Goal: Information Seeking & Learning: Learn about a topic

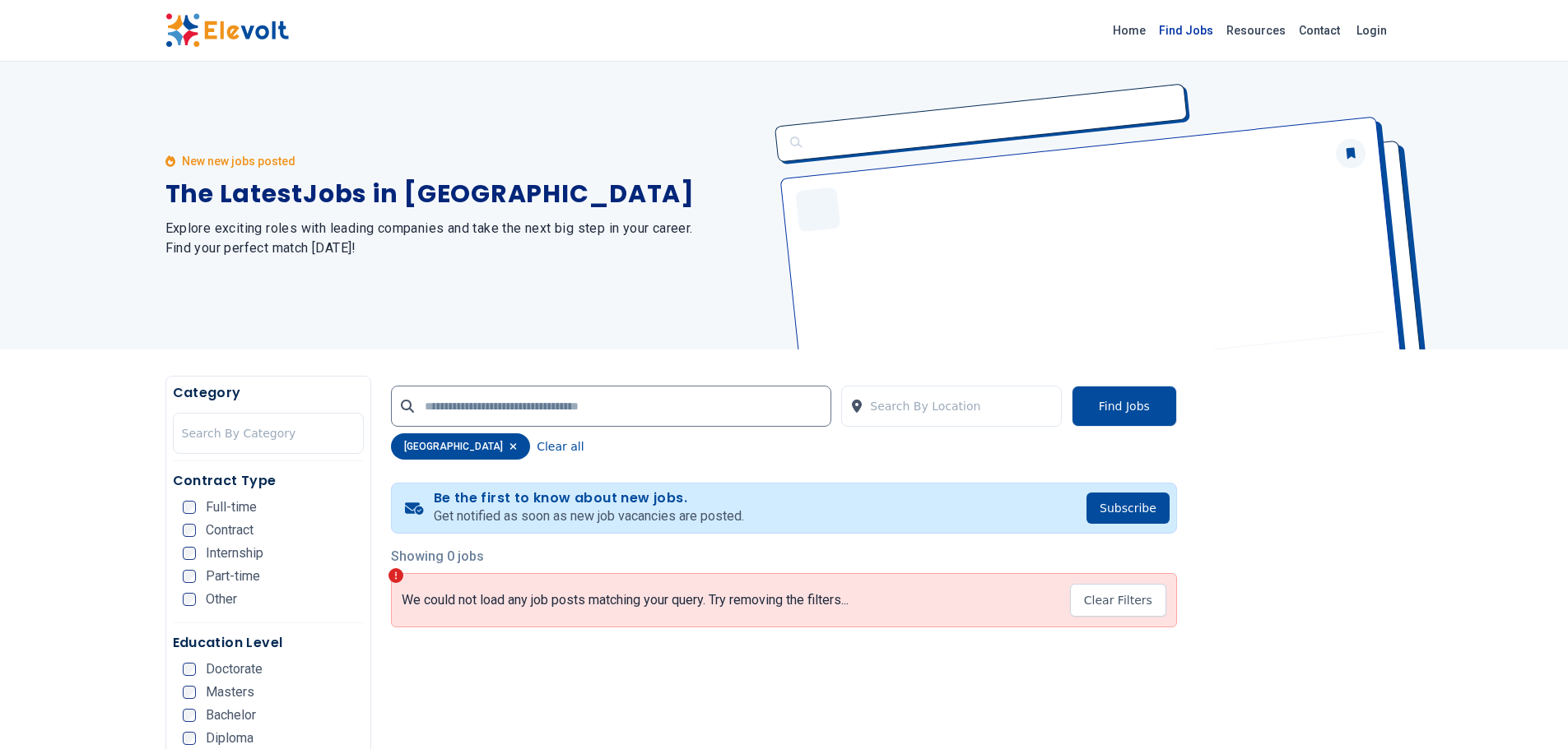
click at [1214, 29] on link "Find Jobs" at bounding box center [1186, 30] width 67 height 26
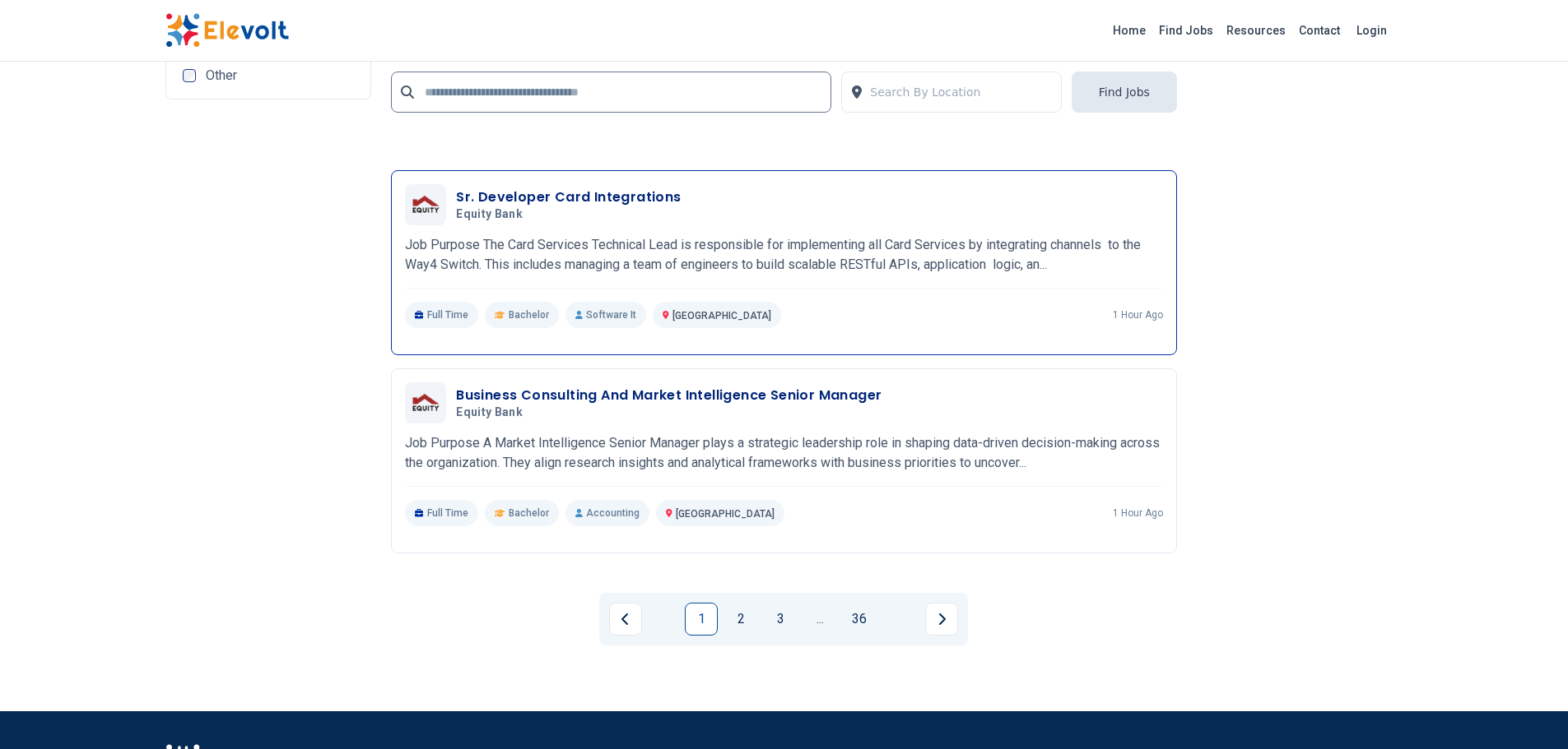
scroll to position [3702, 0]
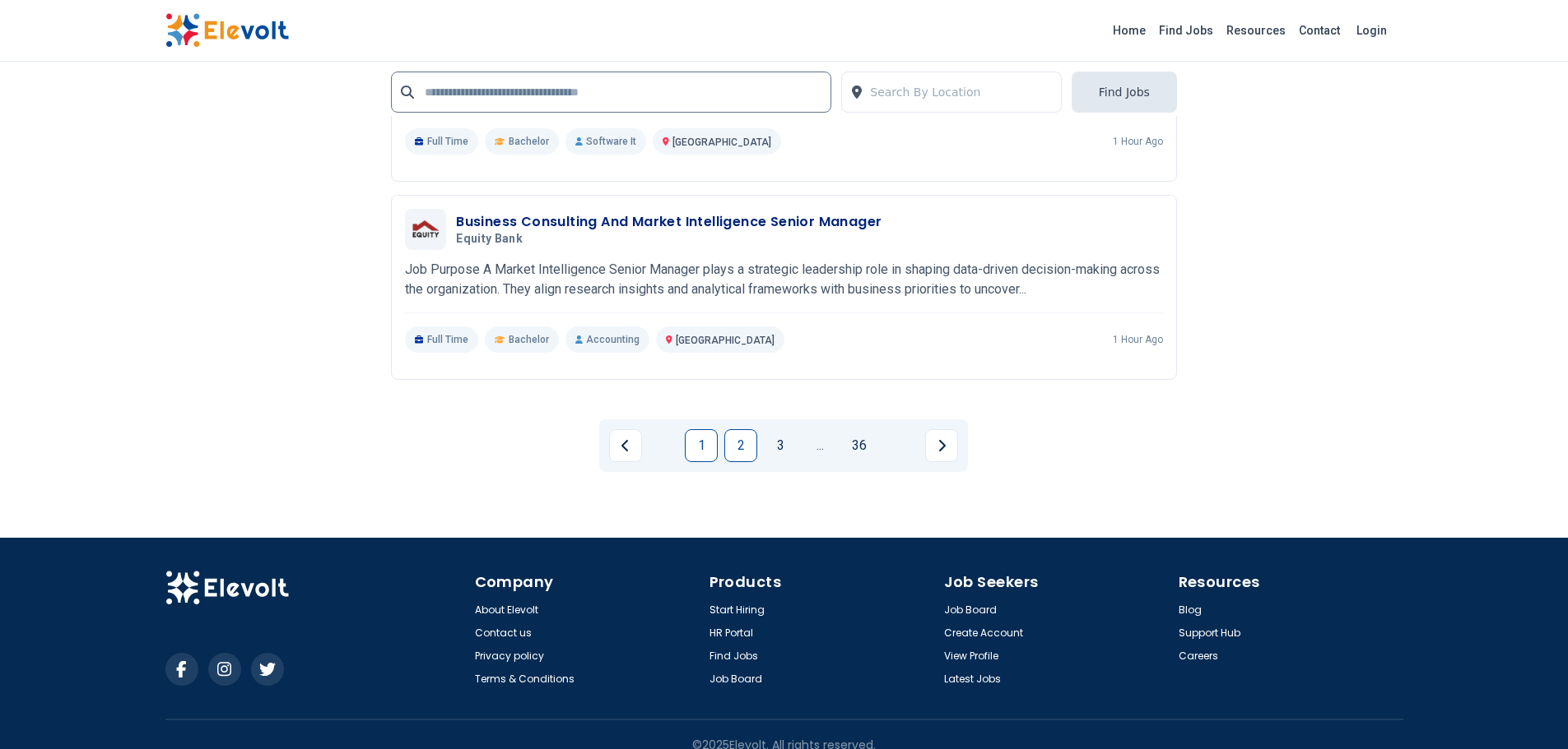
click at [750, 457] on link "2" at bounding box center [741, 446] width 33 height 33
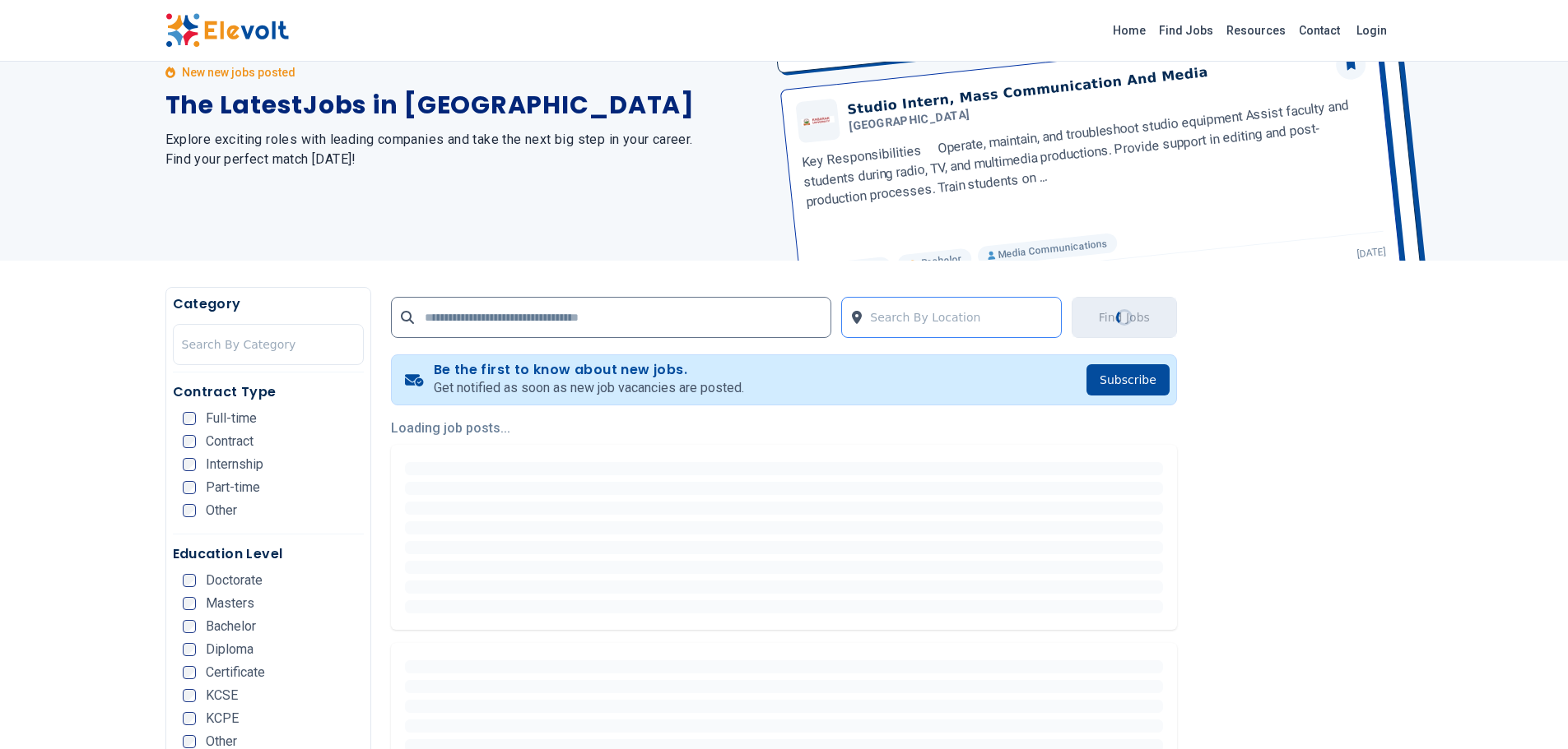
scroll to position [164, 0]
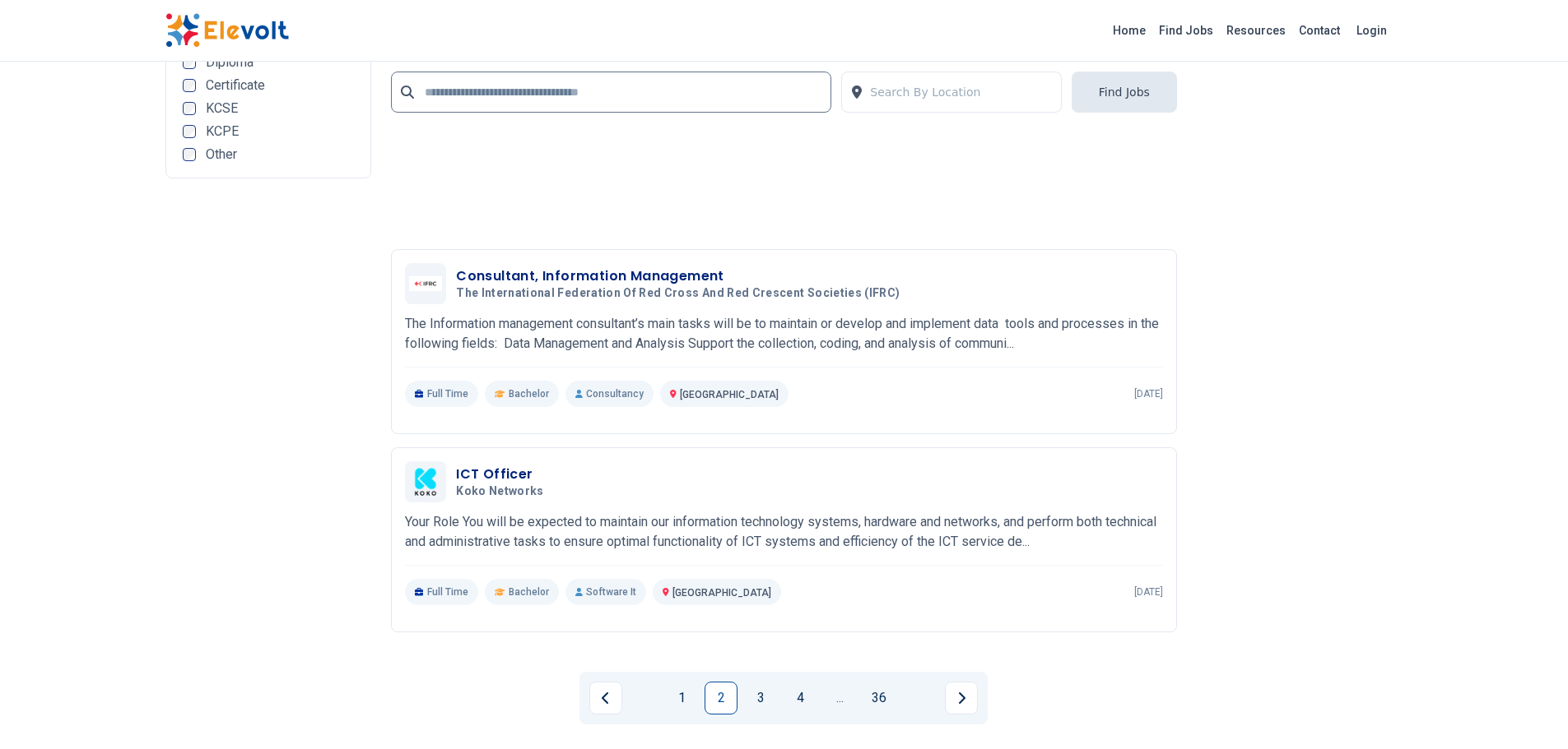
scroll to position [3537, 0]
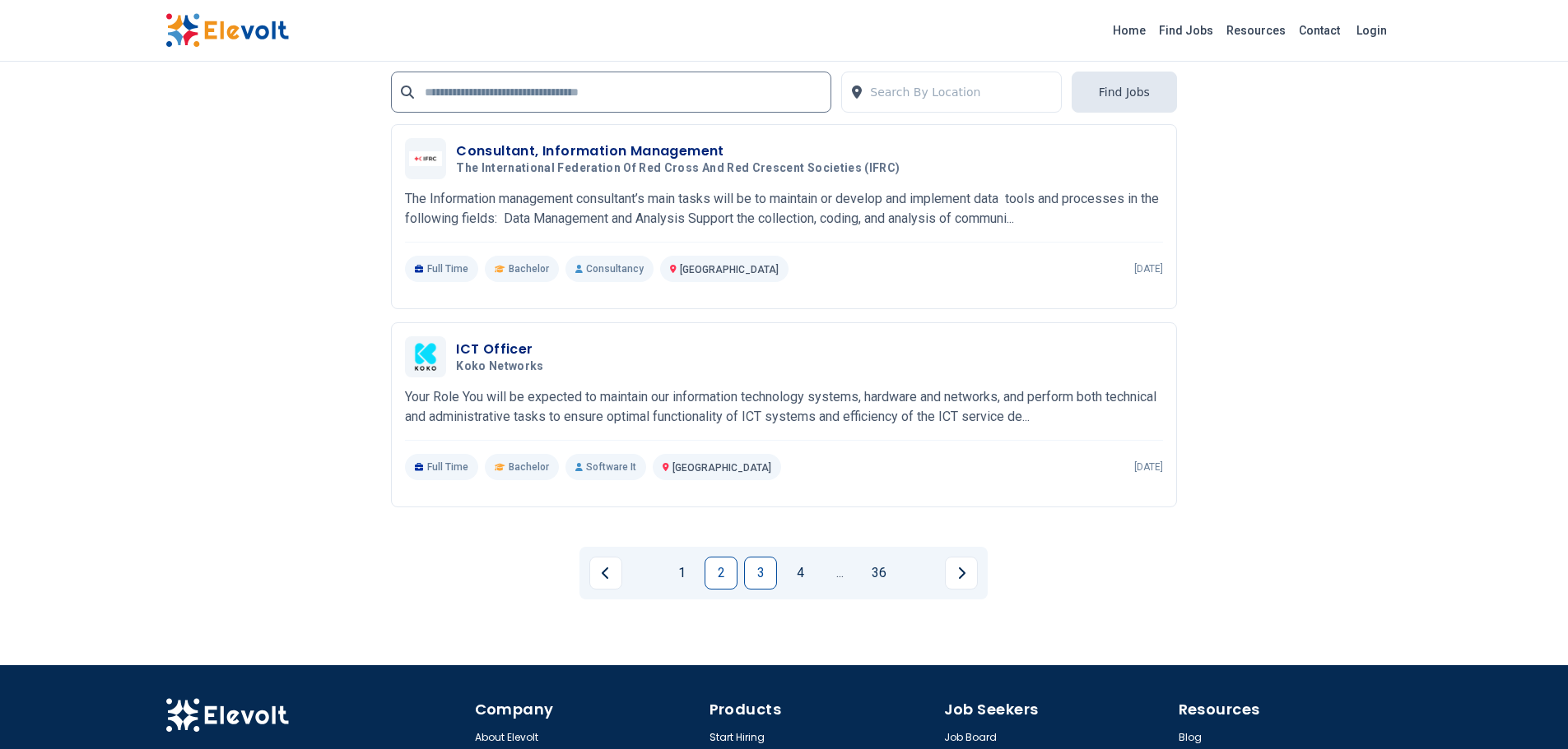
click at [766, 572] on link "3" at bounding box center [760, 573] width 33 height 33
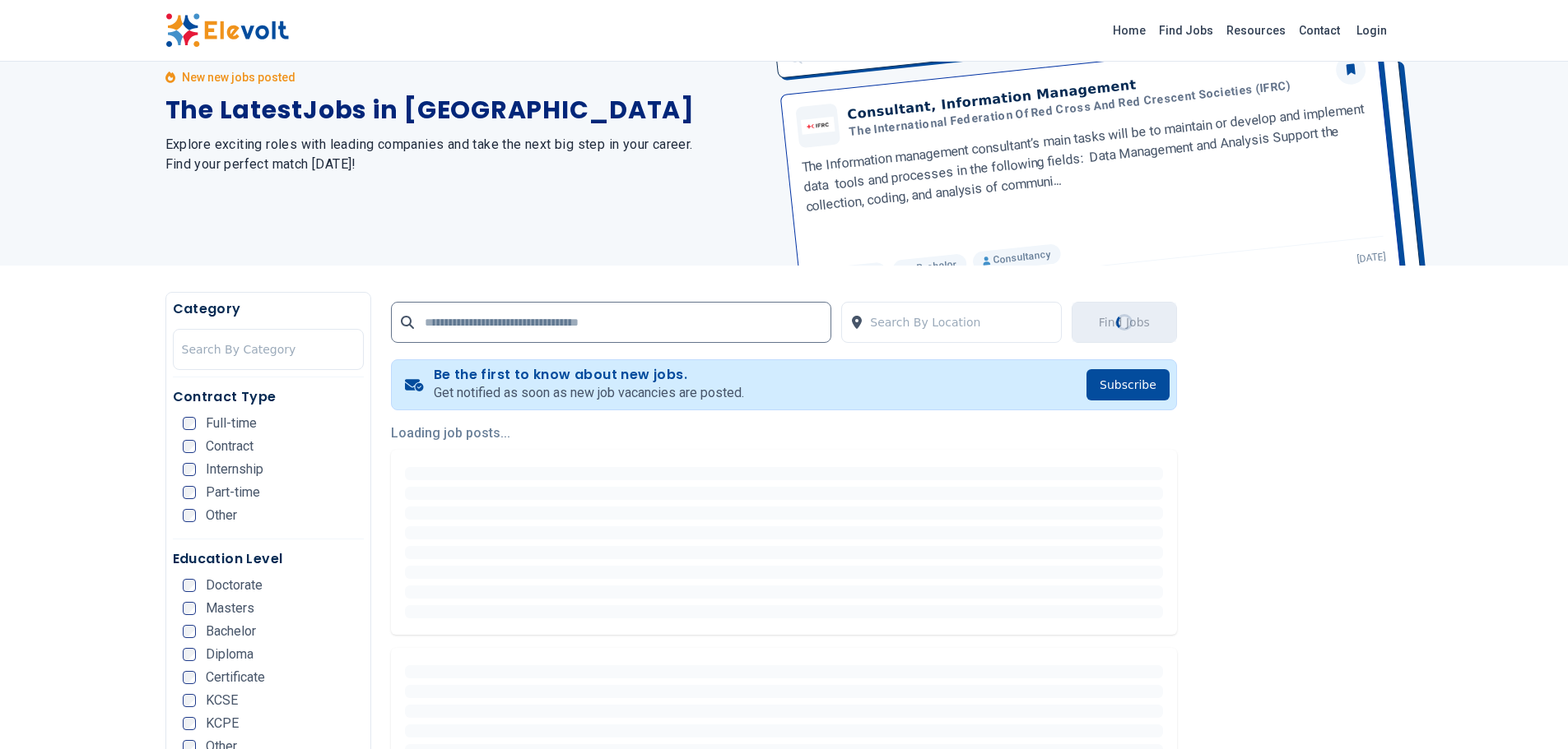
scroll to position [0, 0]
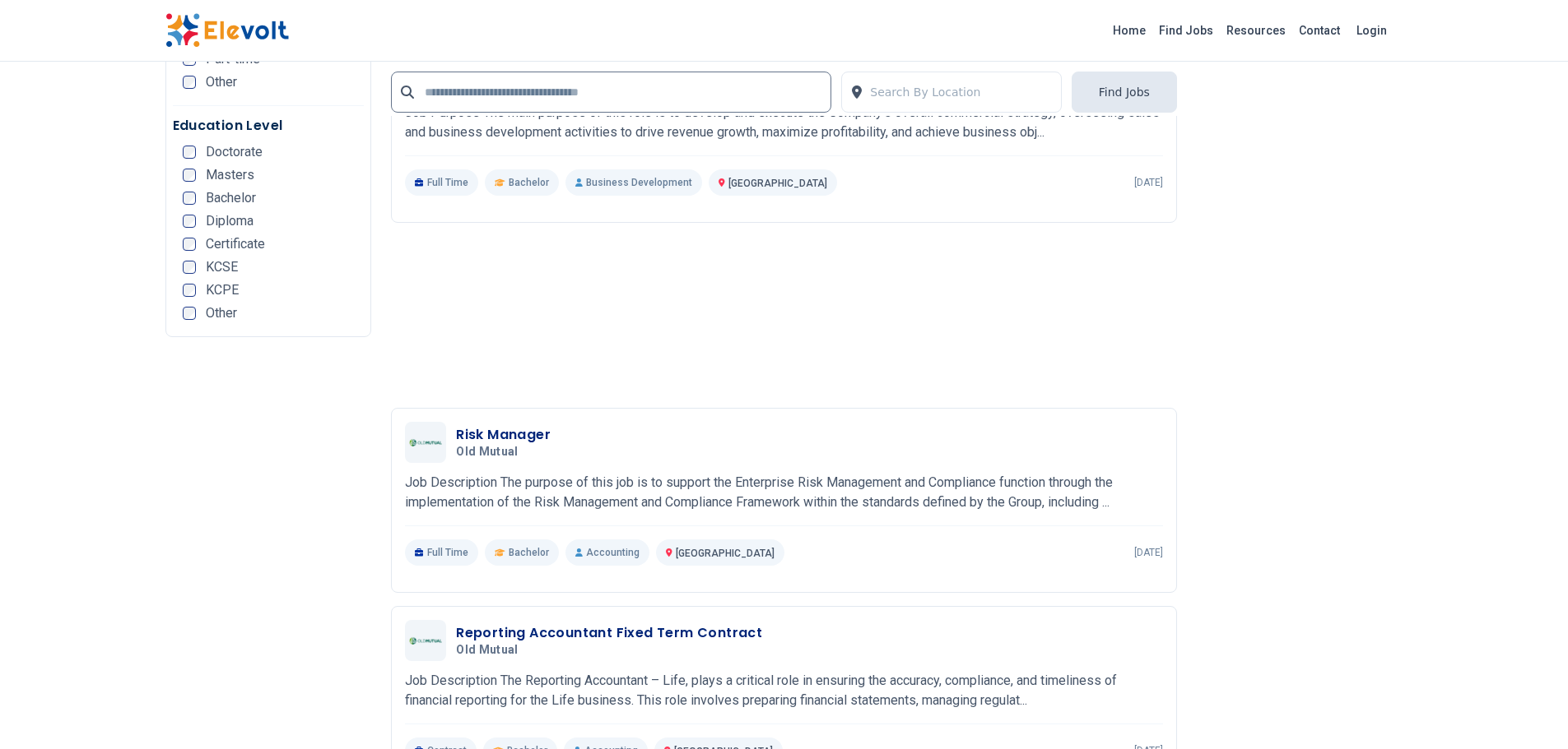
scroll to position [3455, 0]
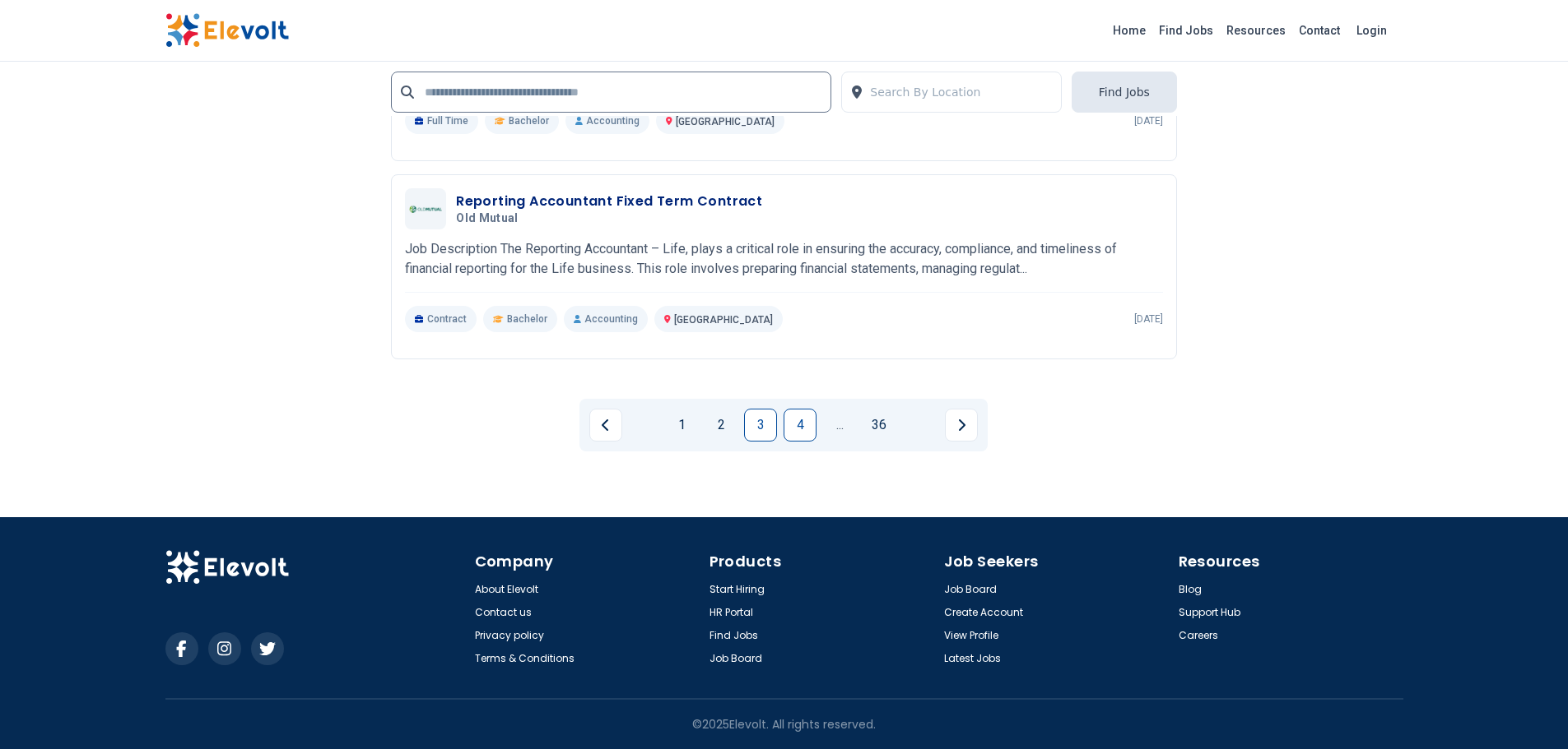
click at [800, 433] on link "4" at bounding box center [799, 425] width 33 height 33
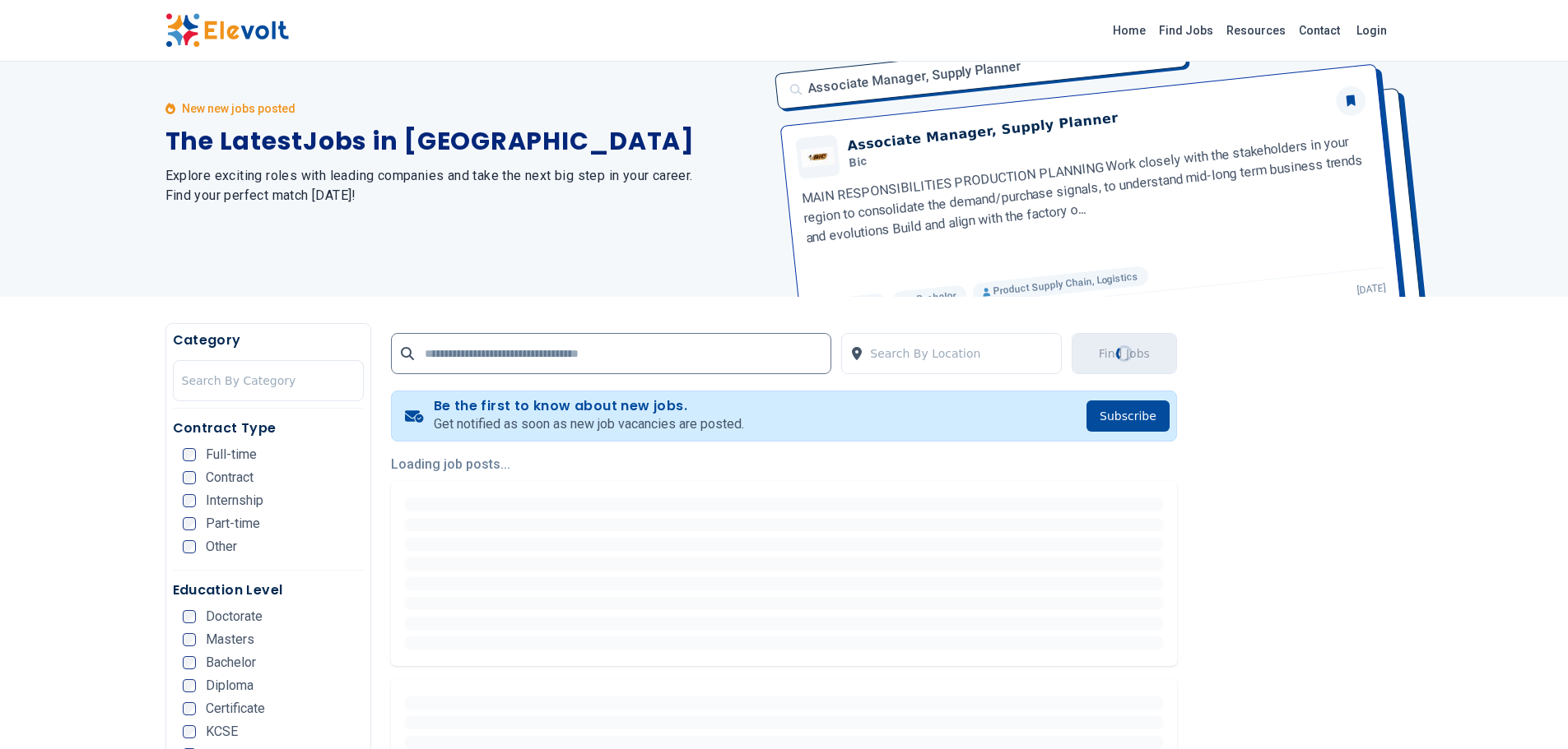
scroll to position [0, 0]
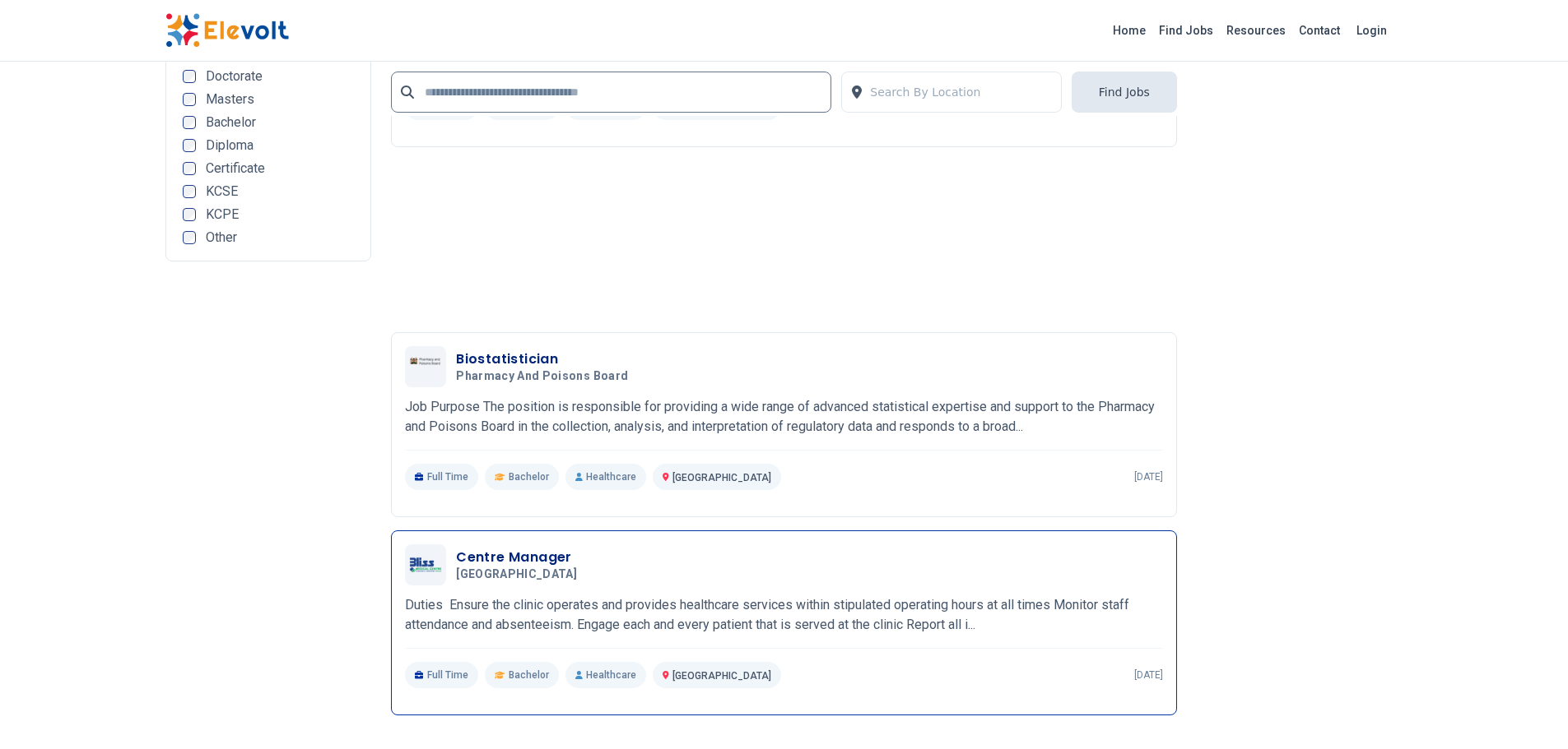
scroll to position [3702, 0]
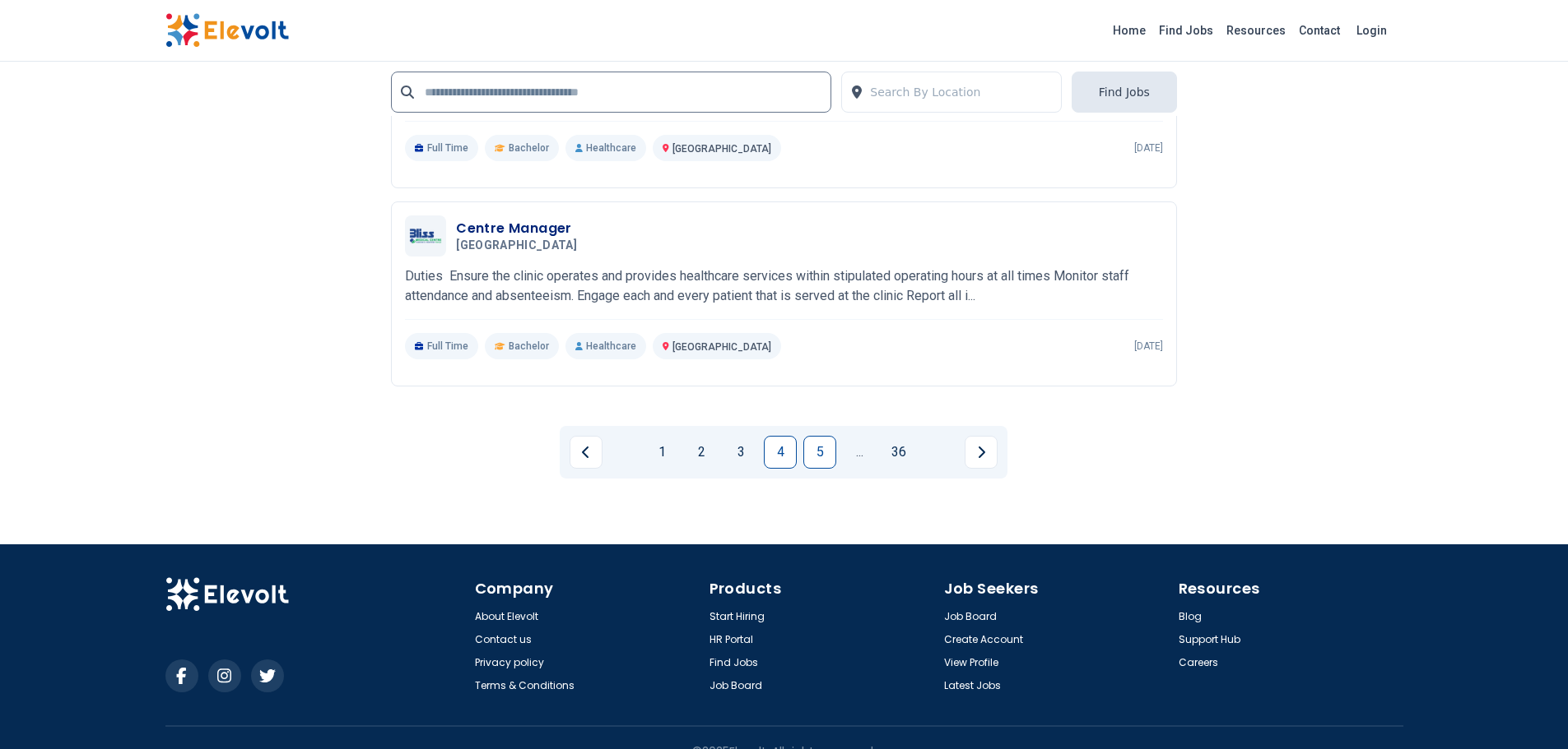
click at [811, 438] on link "5" at bounding box center [820, 452] width 33 height 33
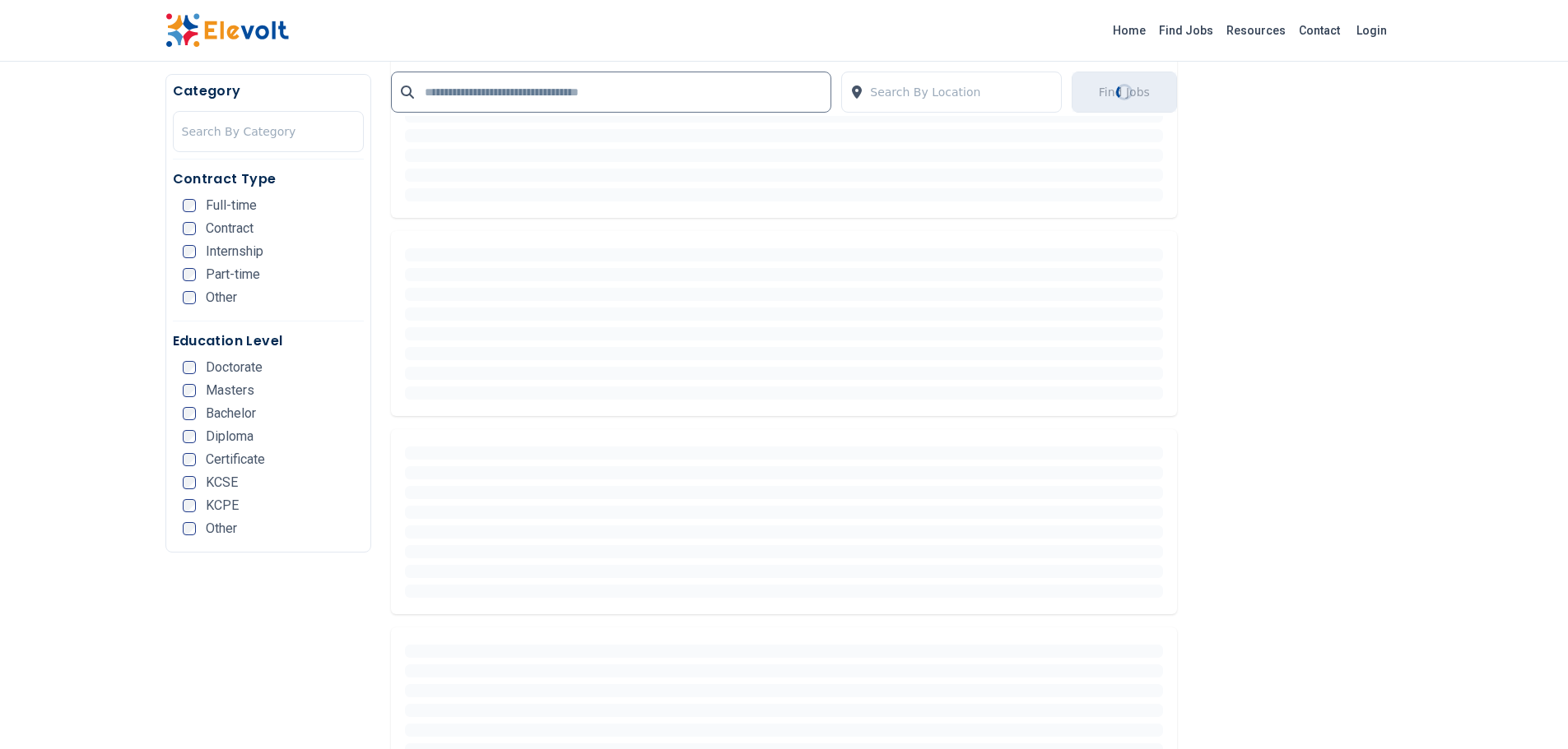
scroll to position [0, 0]
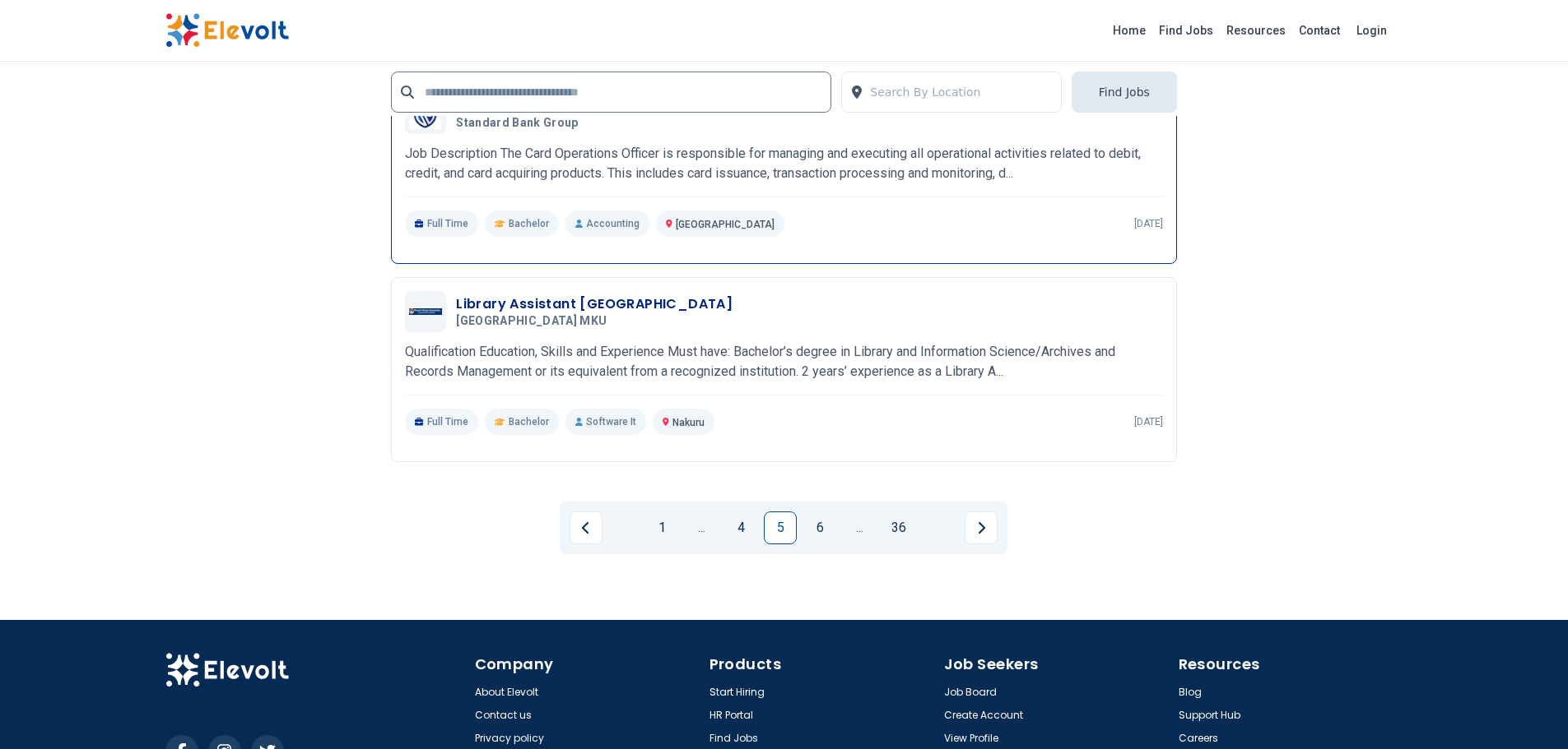
scroll to position [3702, 0]
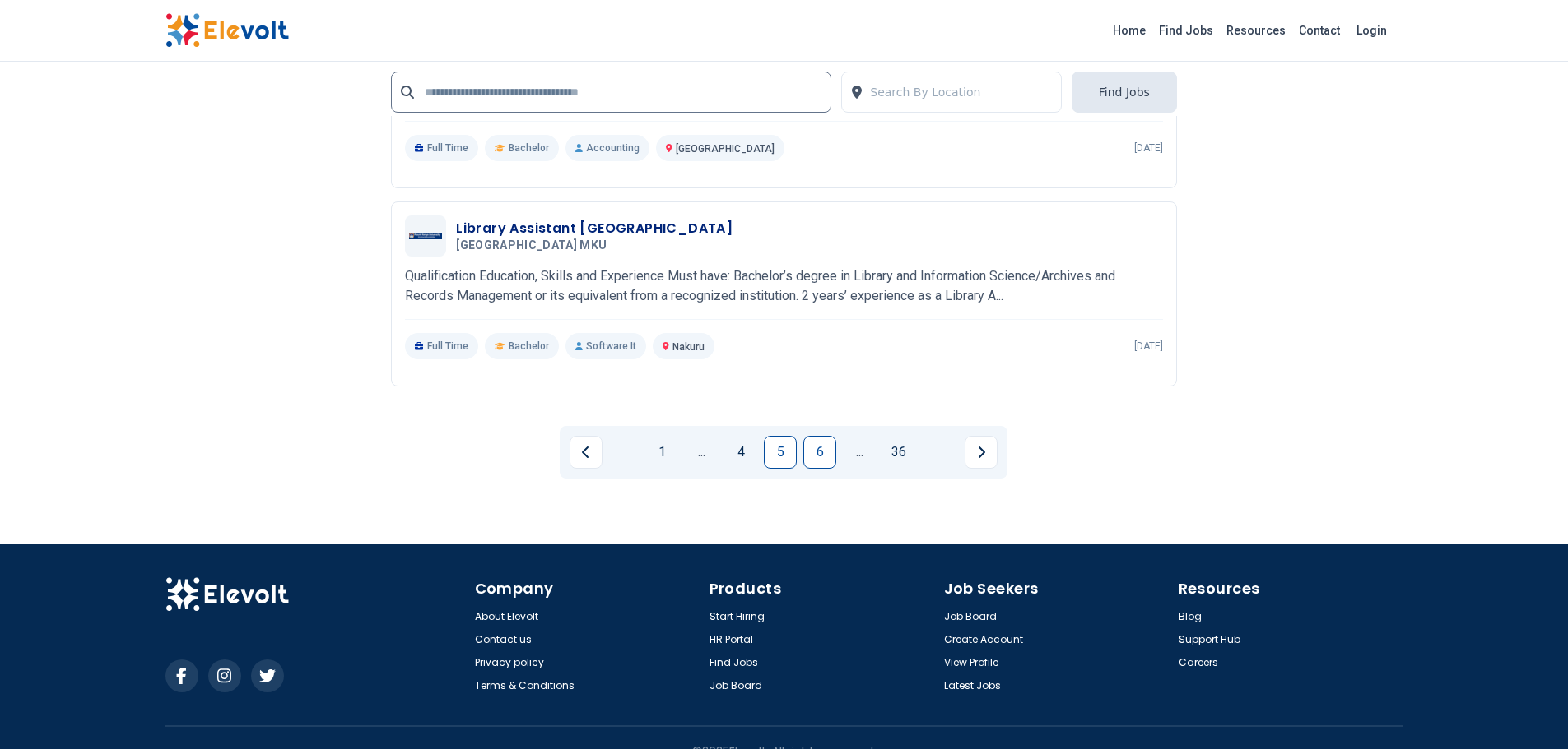
click at [806, 453] on link "6" at bounding box center [820, 452] width 33 height 33
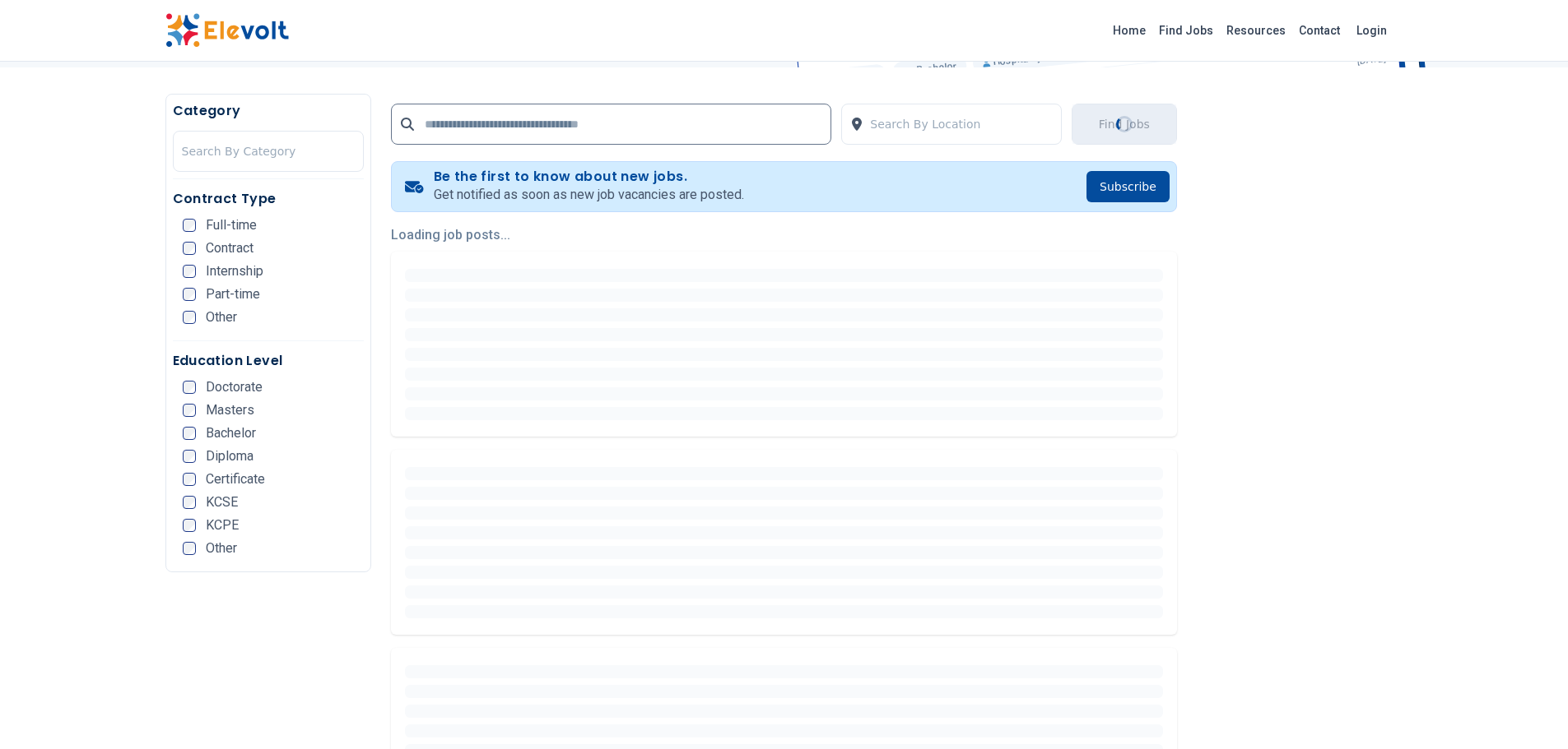
scroll to position [0, 0]
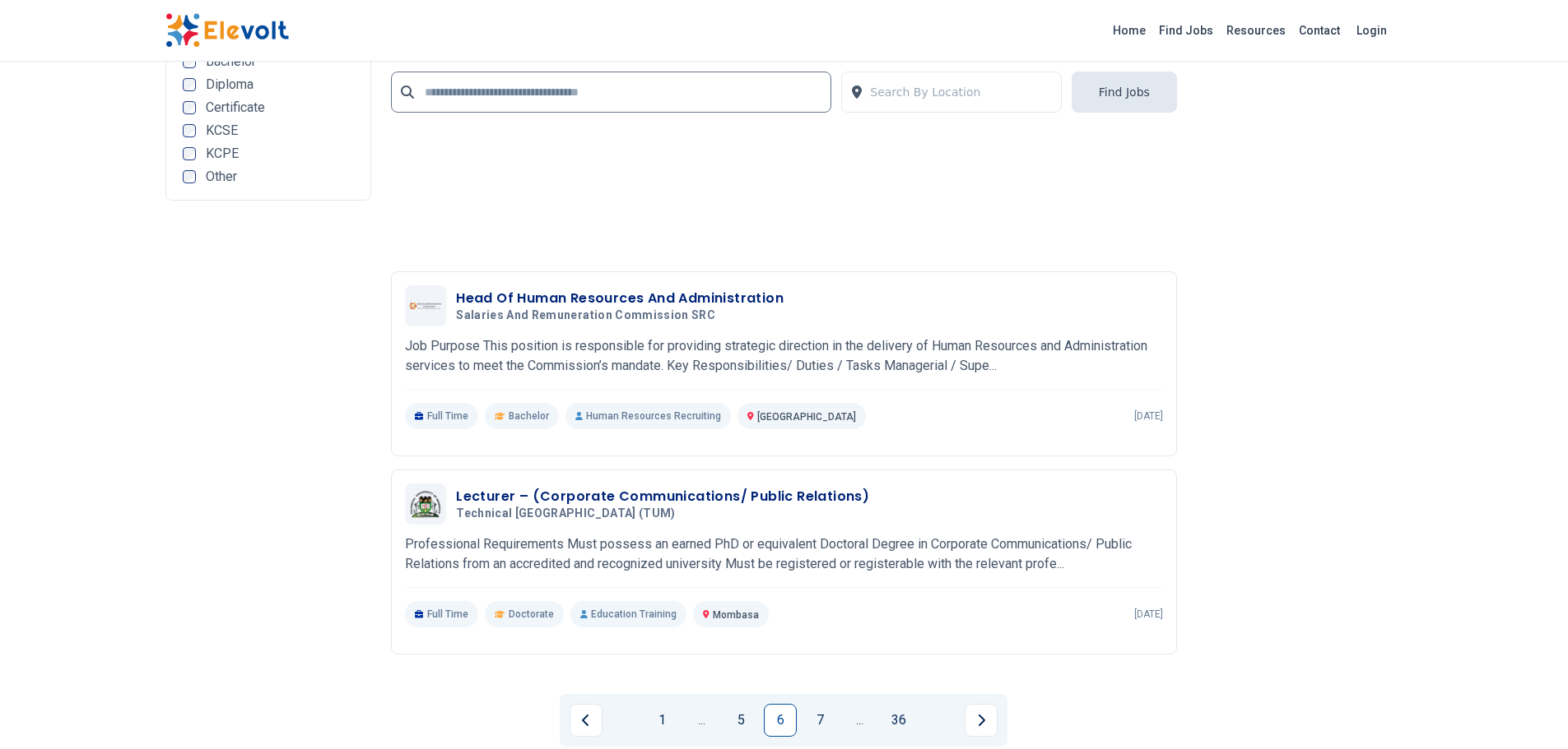
scroll to position [3537, 0]
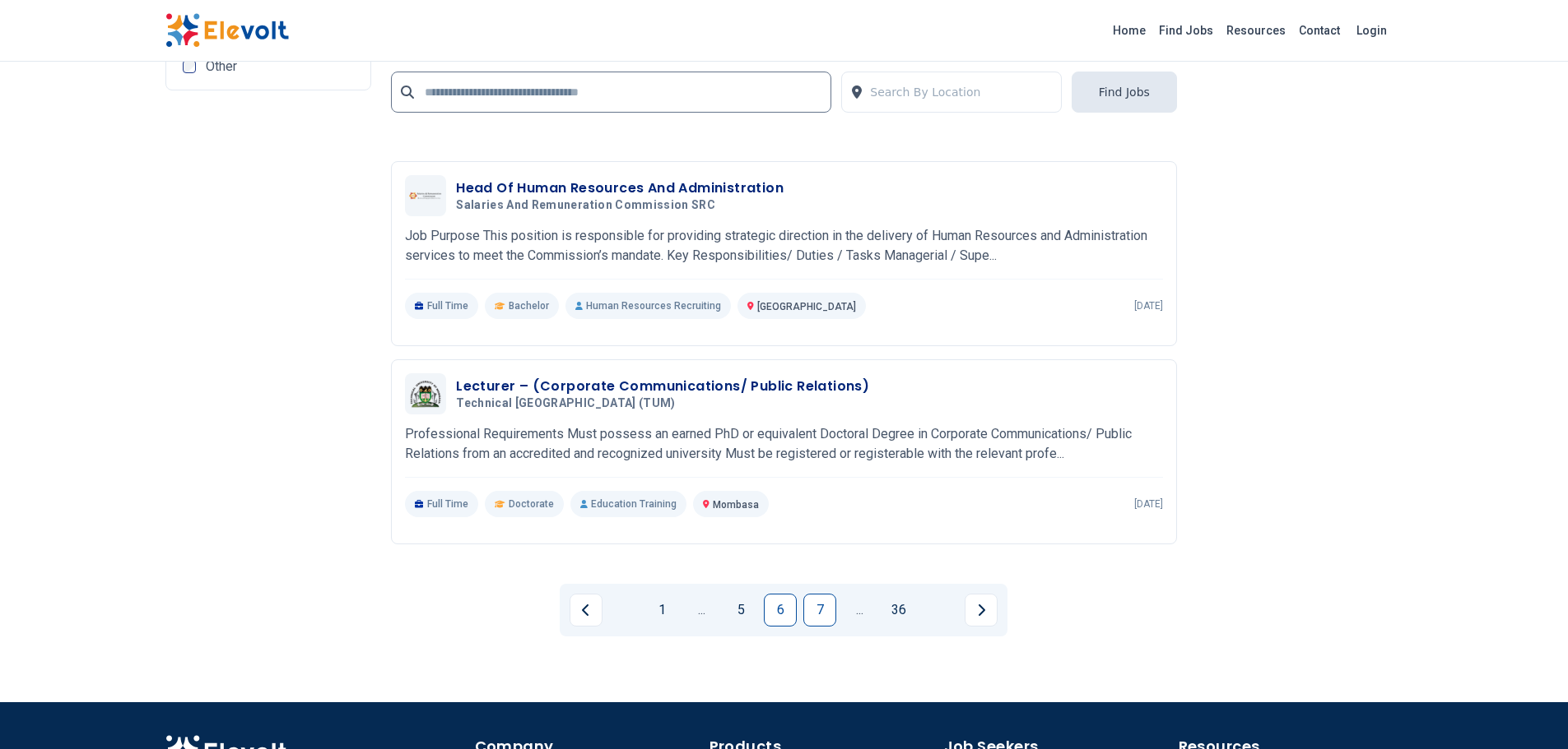
click at [812, 603] on link "7" at bounding box center [820, 611] width 33 height 33
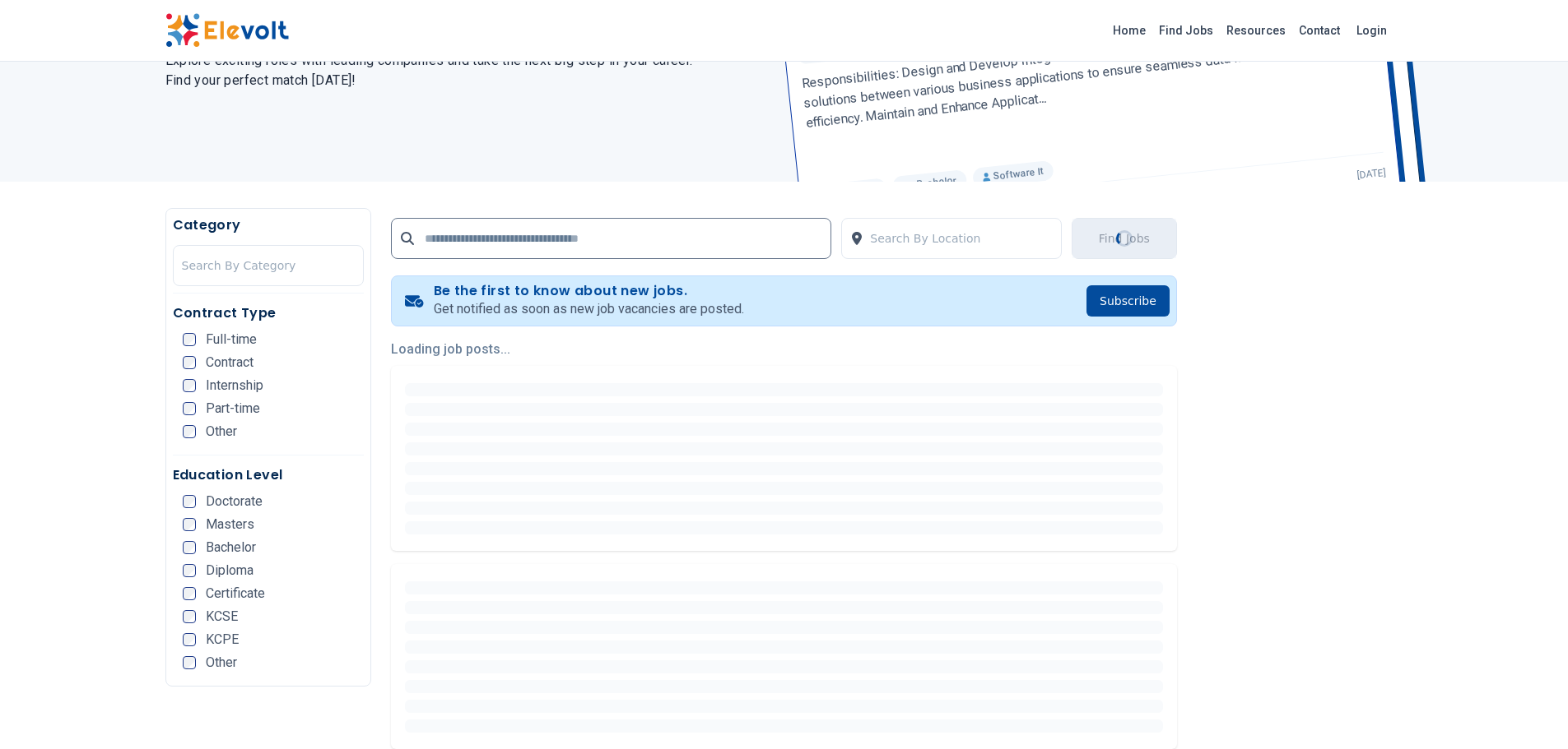
scroll to position [0, 0]
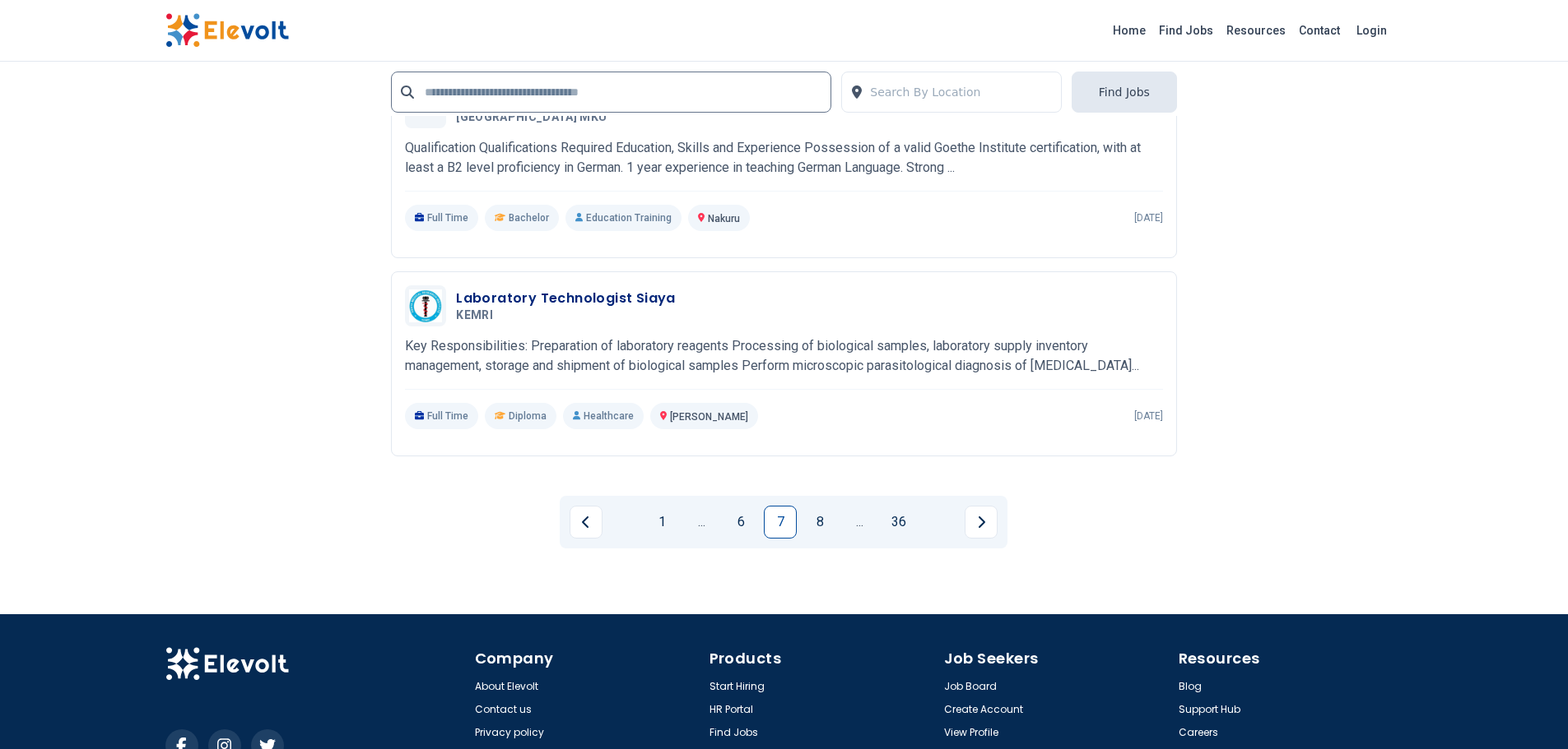
scroll to position [3698, 0]
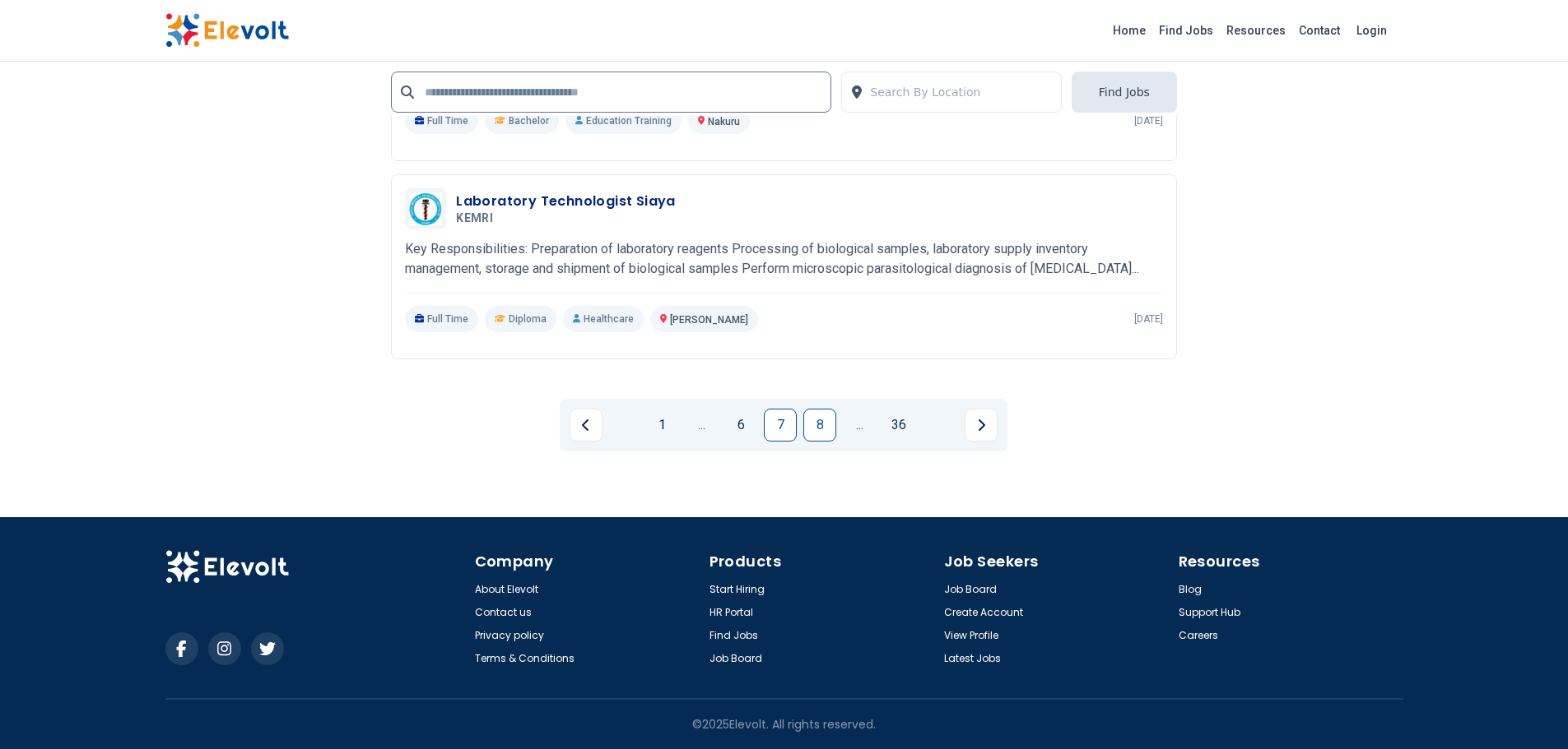
click at [806, 426] on link "8" at bounding box center [820, 425] width 33 height 33
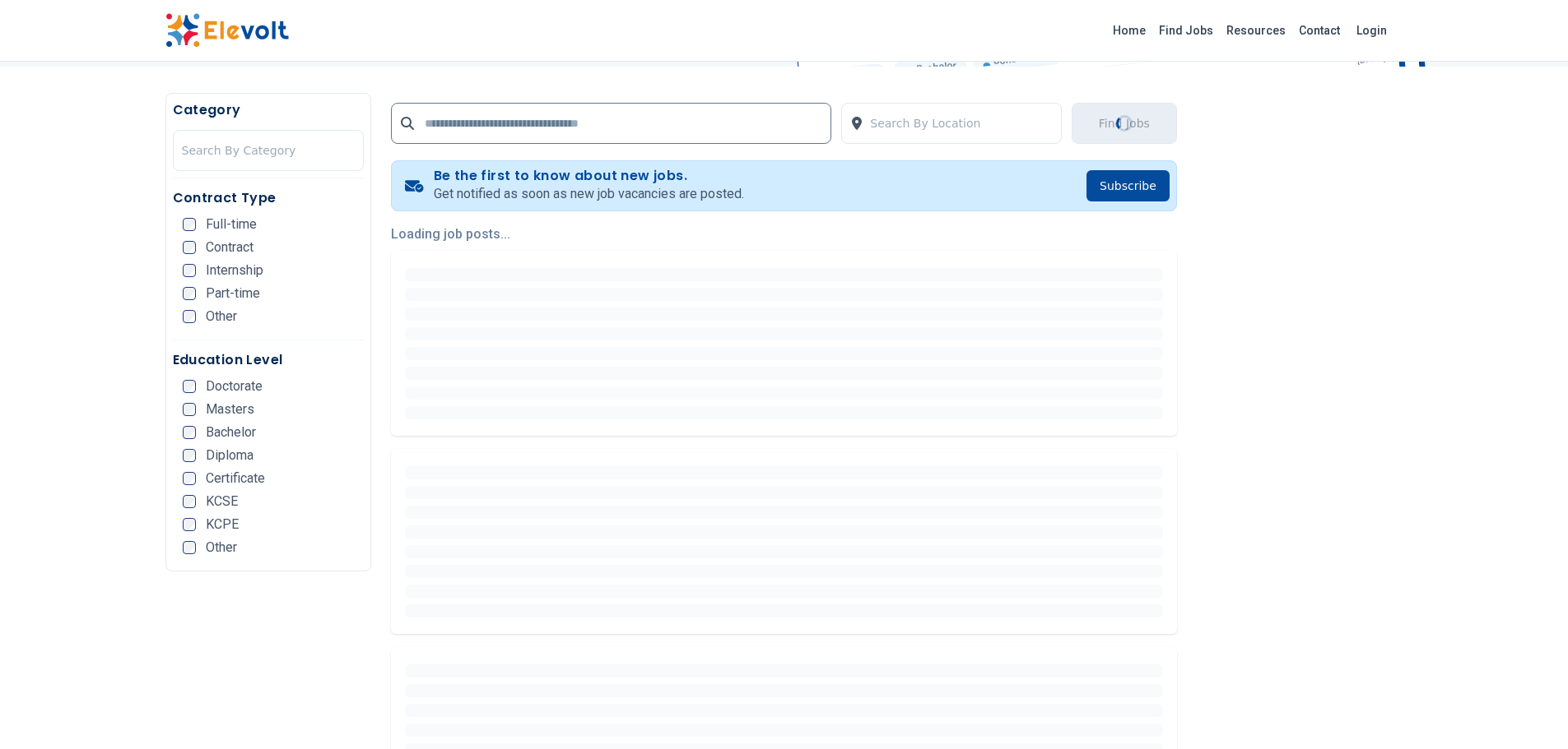
scroll to position [0, 0]
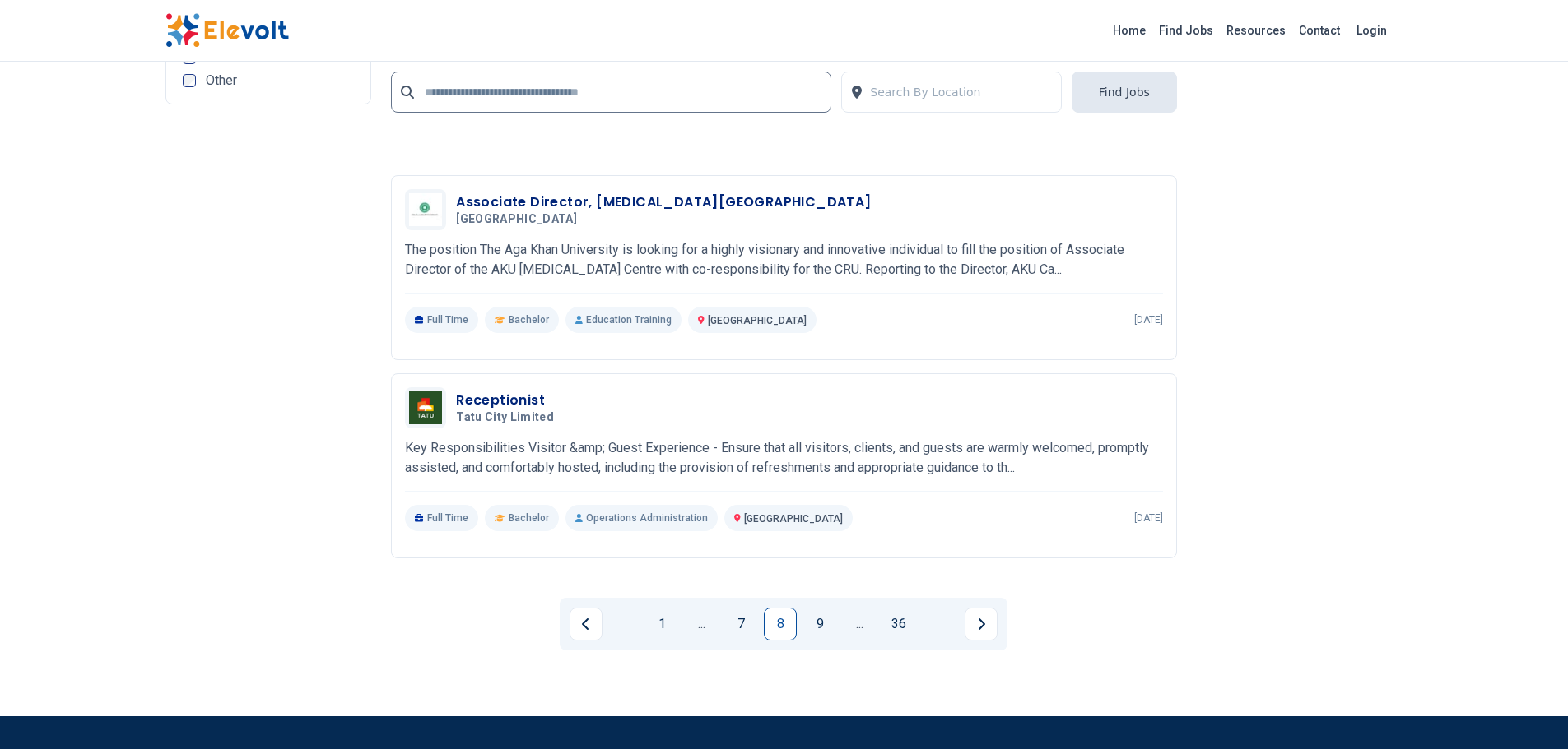
scroll to position [3727, 0]
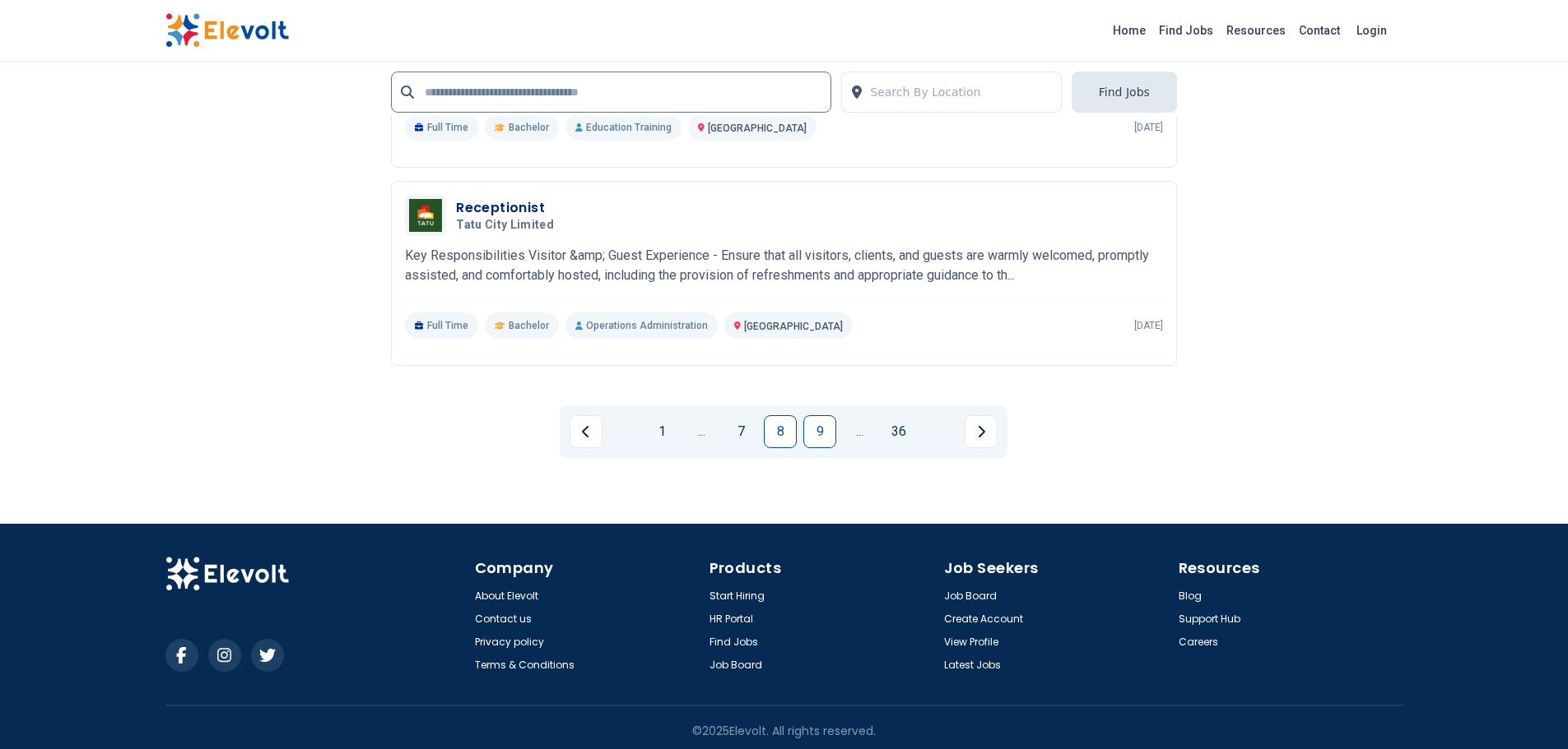
click at [809, 430] on link "9" at bounding box center [820, 432] width 33 height 33
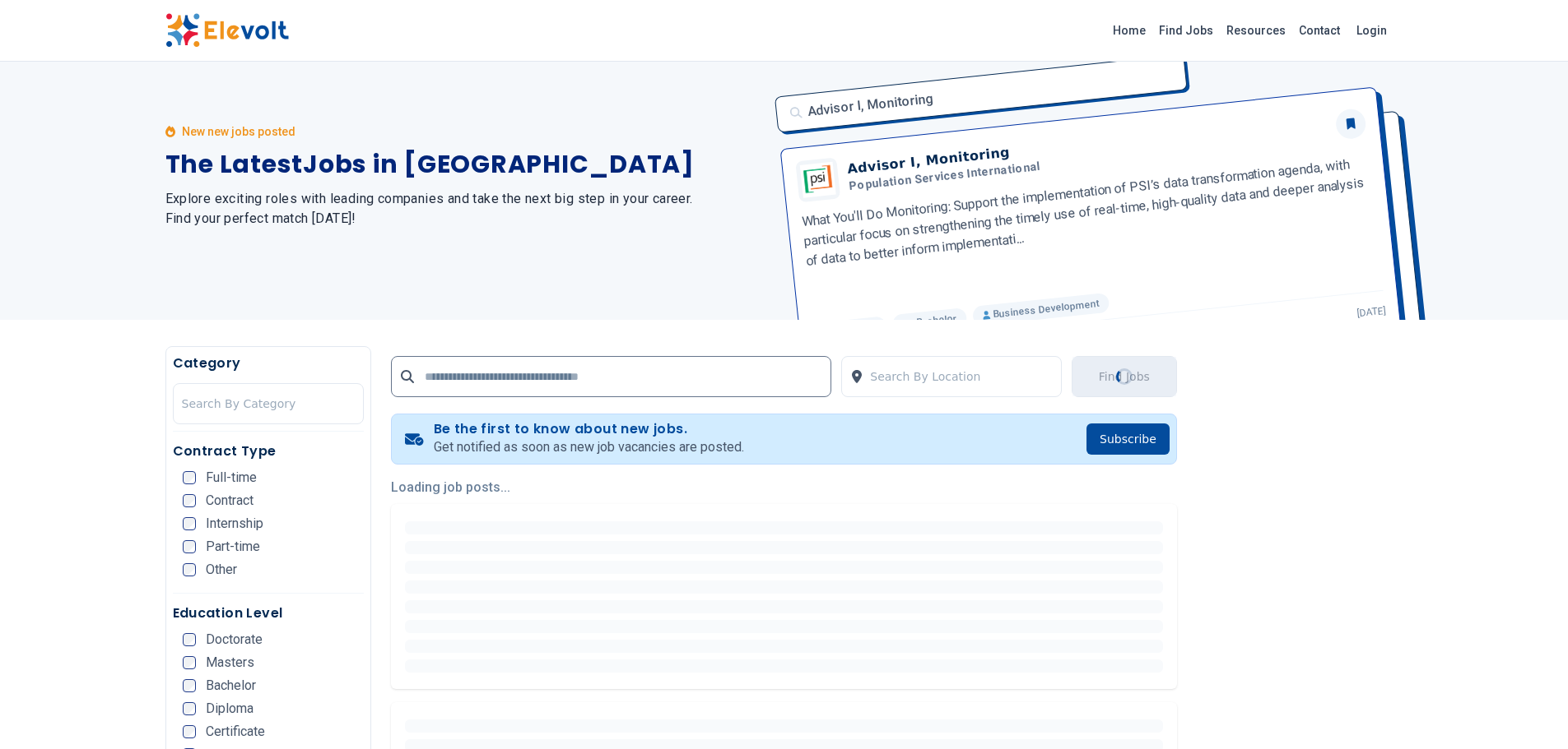
scroll to position [0, 0]
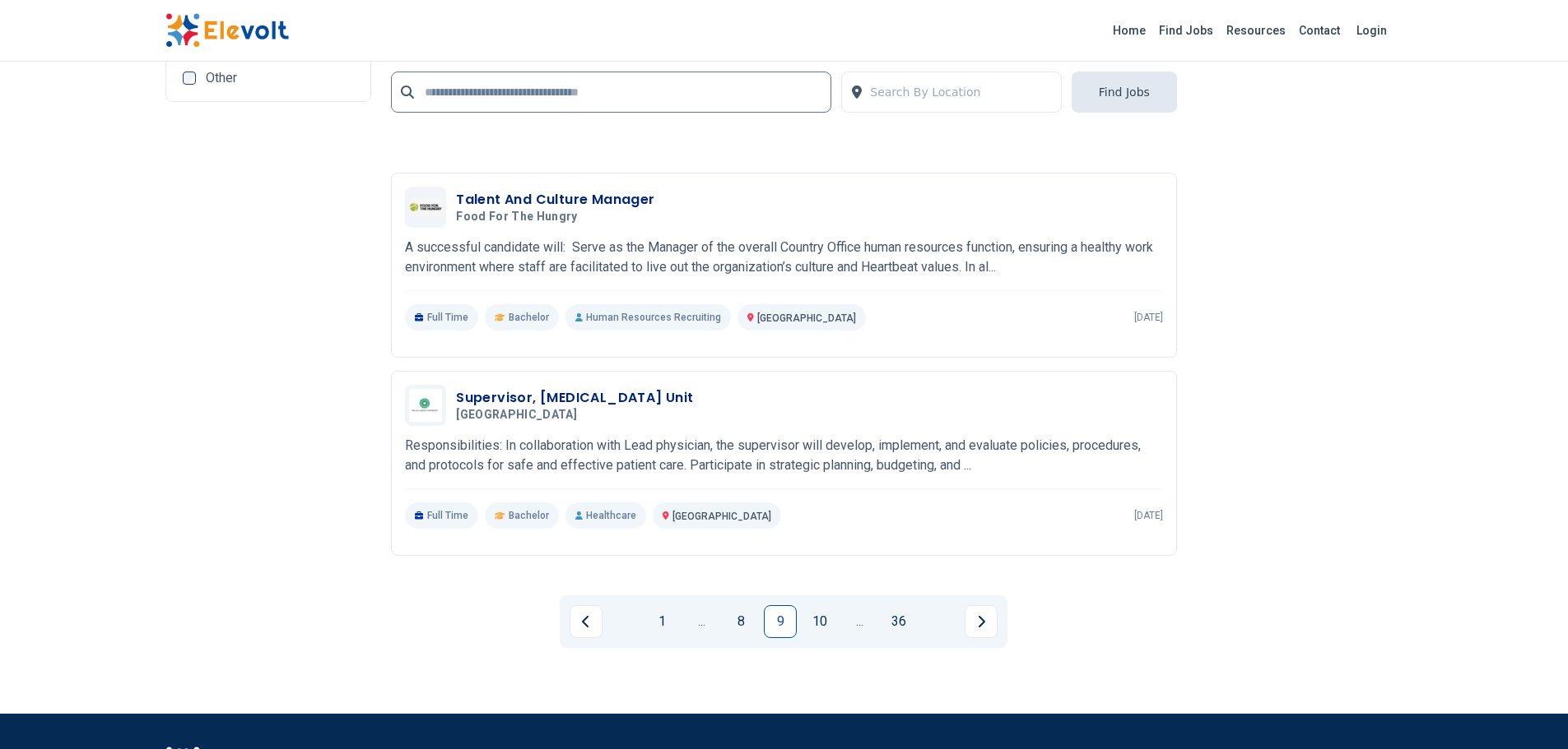
scroll to position [3722, 0]
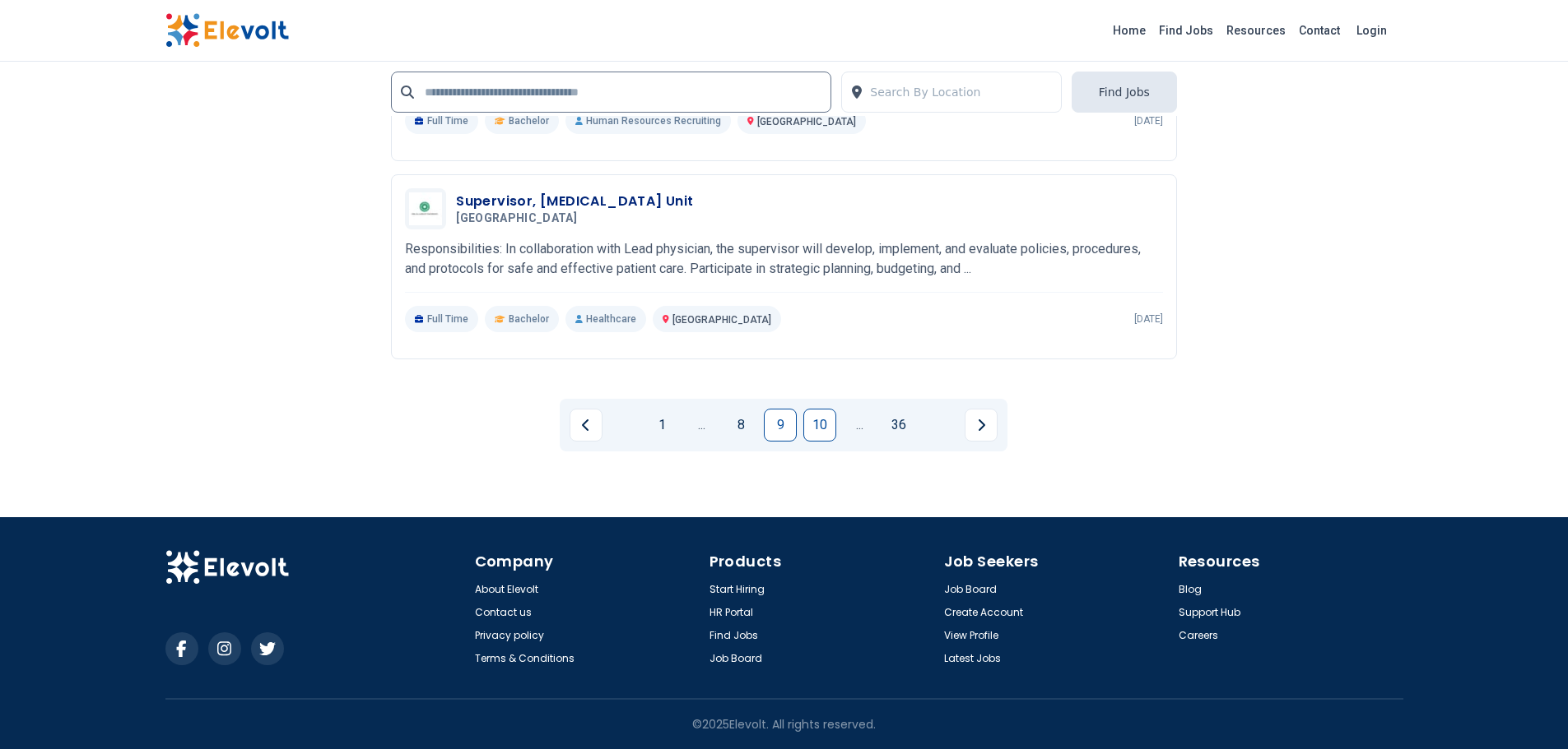
click at [803, 435] on link "10" at bounding box center [820, 425] width 33 height 33
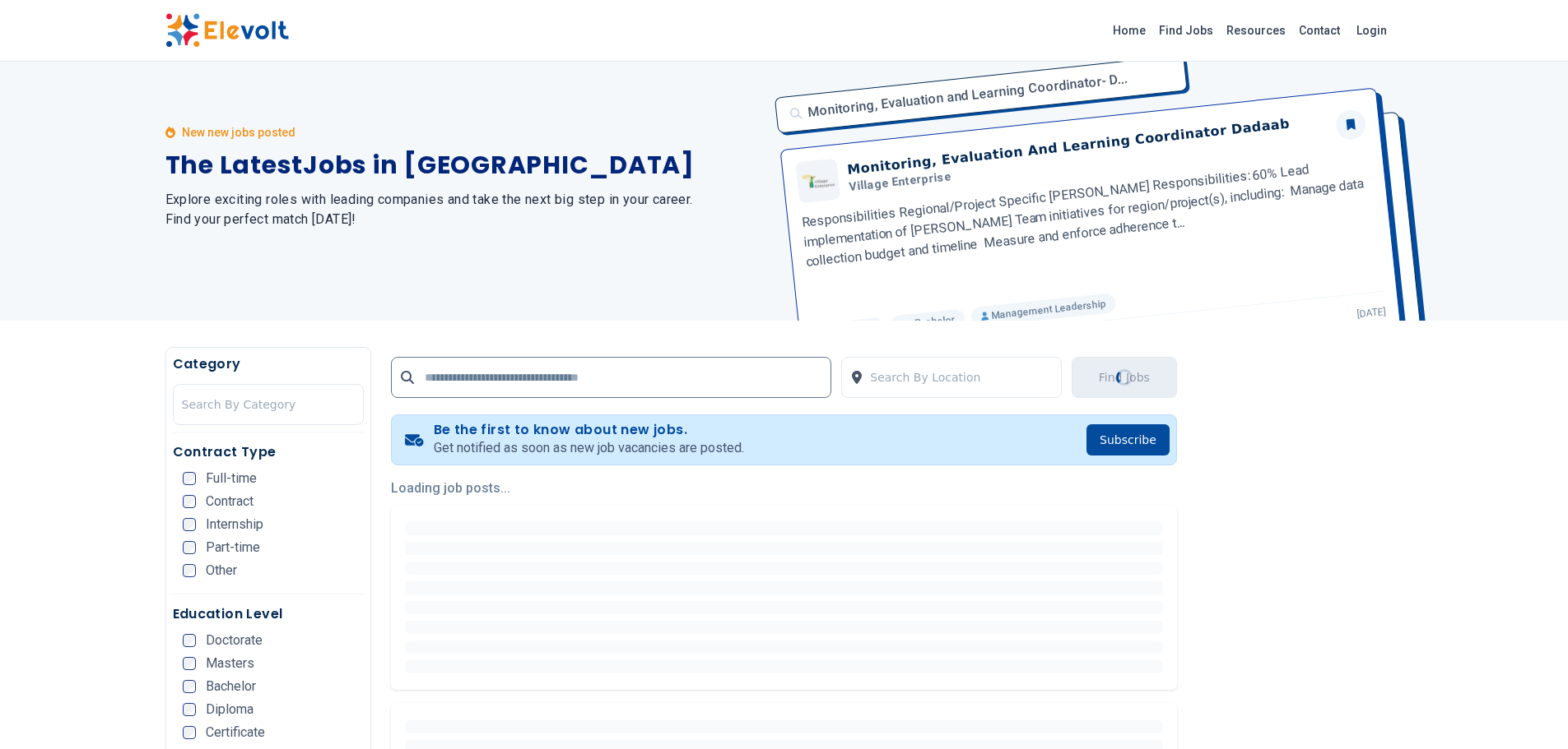
scroll to position [0, 0]
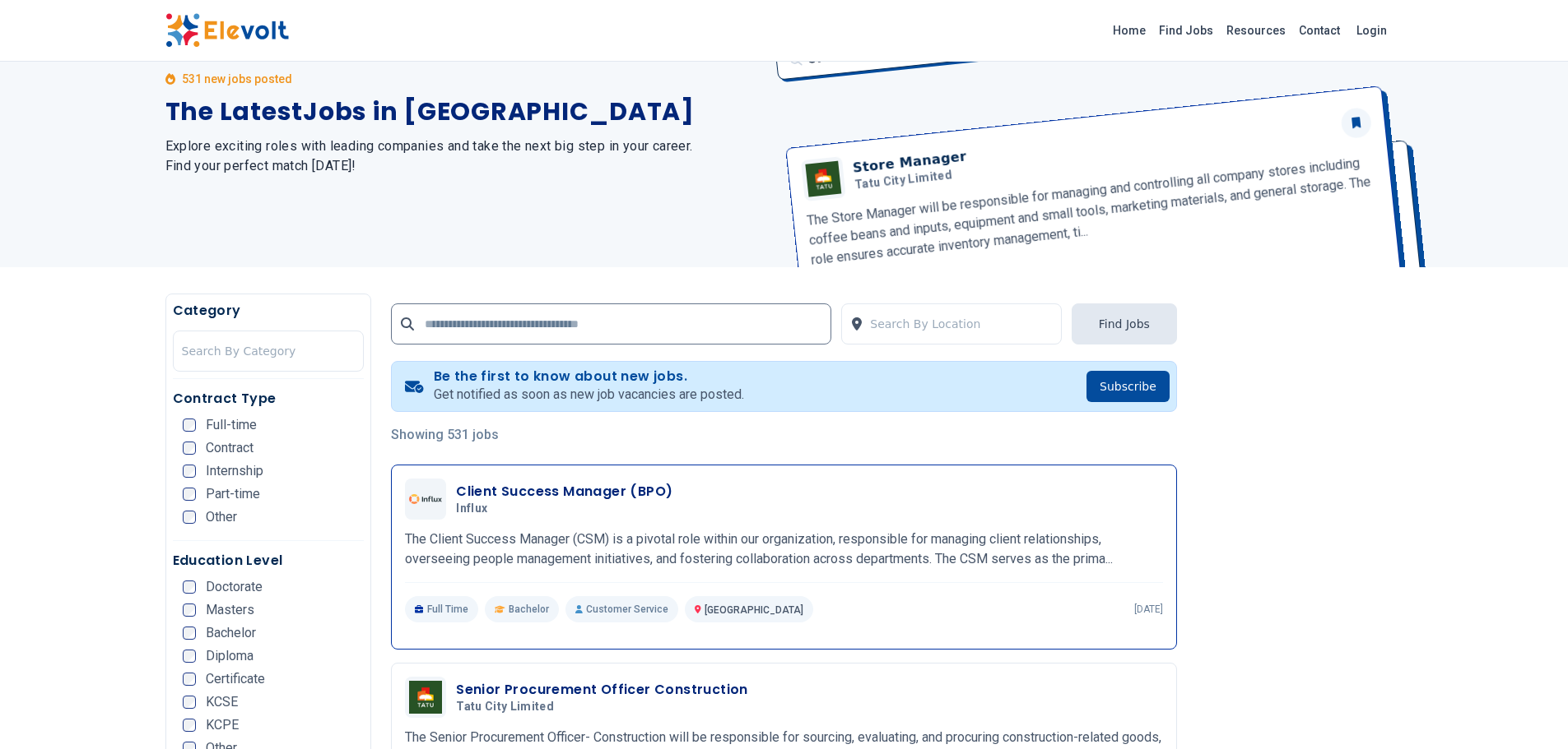
scroll to position [493, 0]
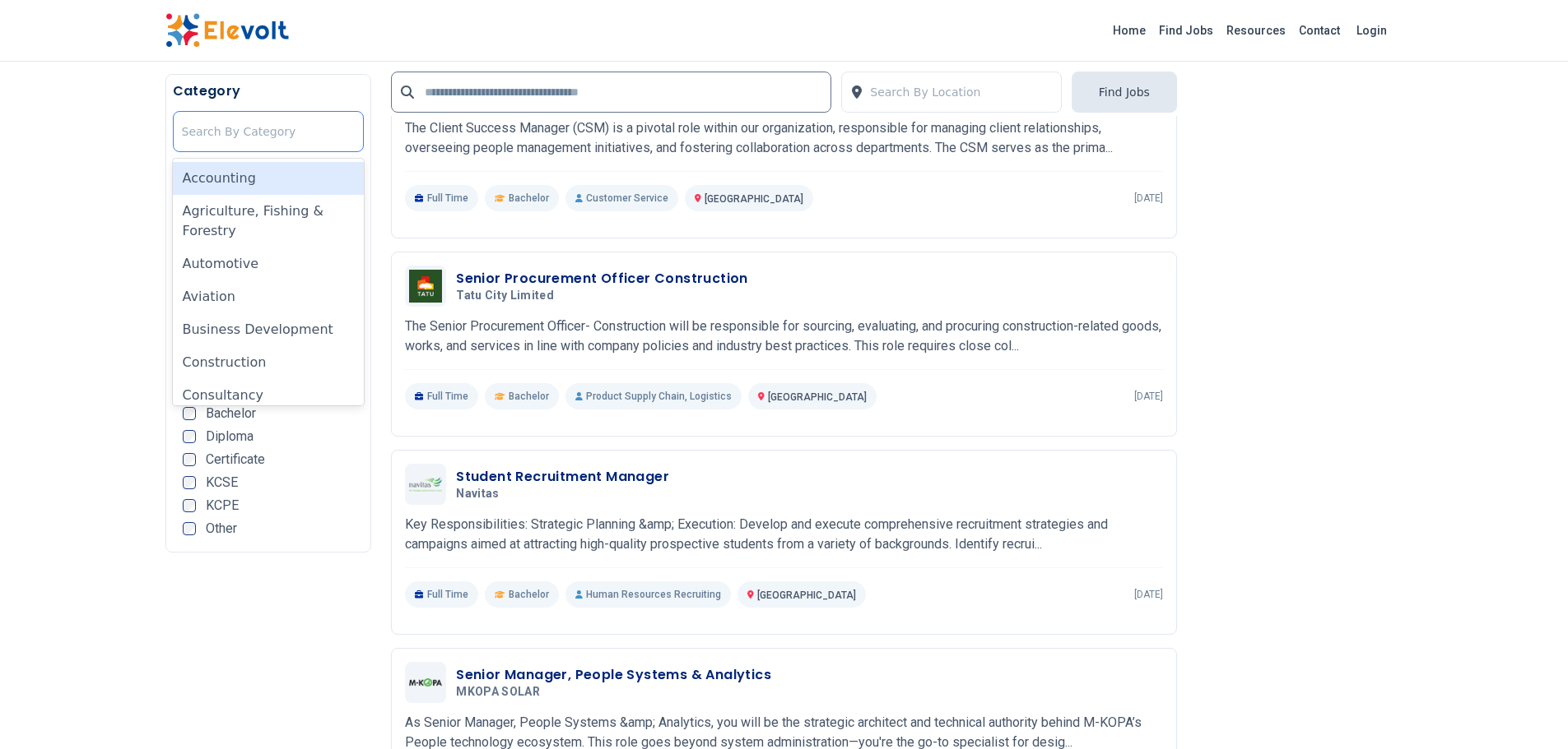
click at [297, 130] on div at bounding box center [268, 132] width 174 height 33
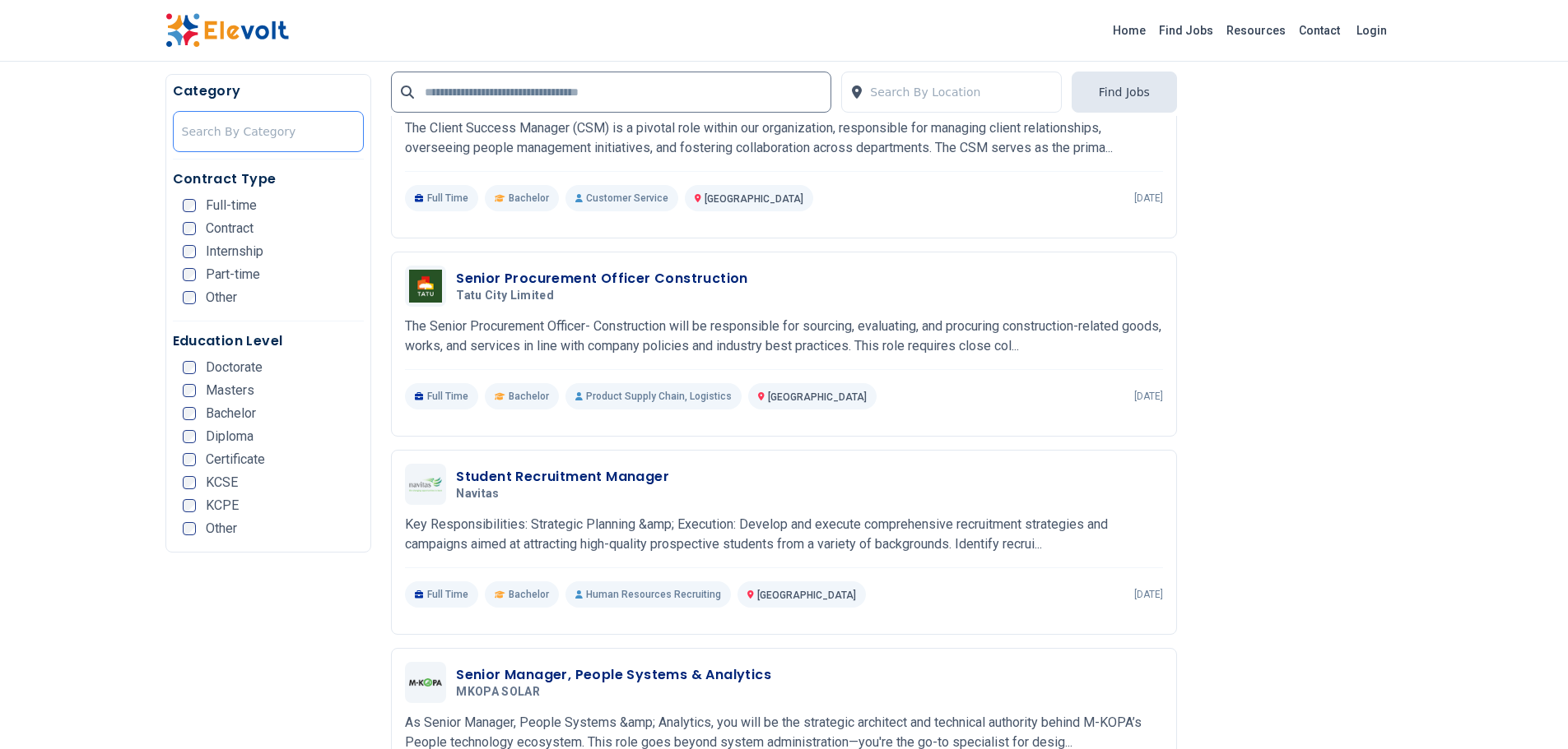
click at [297, 130] on div at bounding box center [268, 132] width 174 height 33
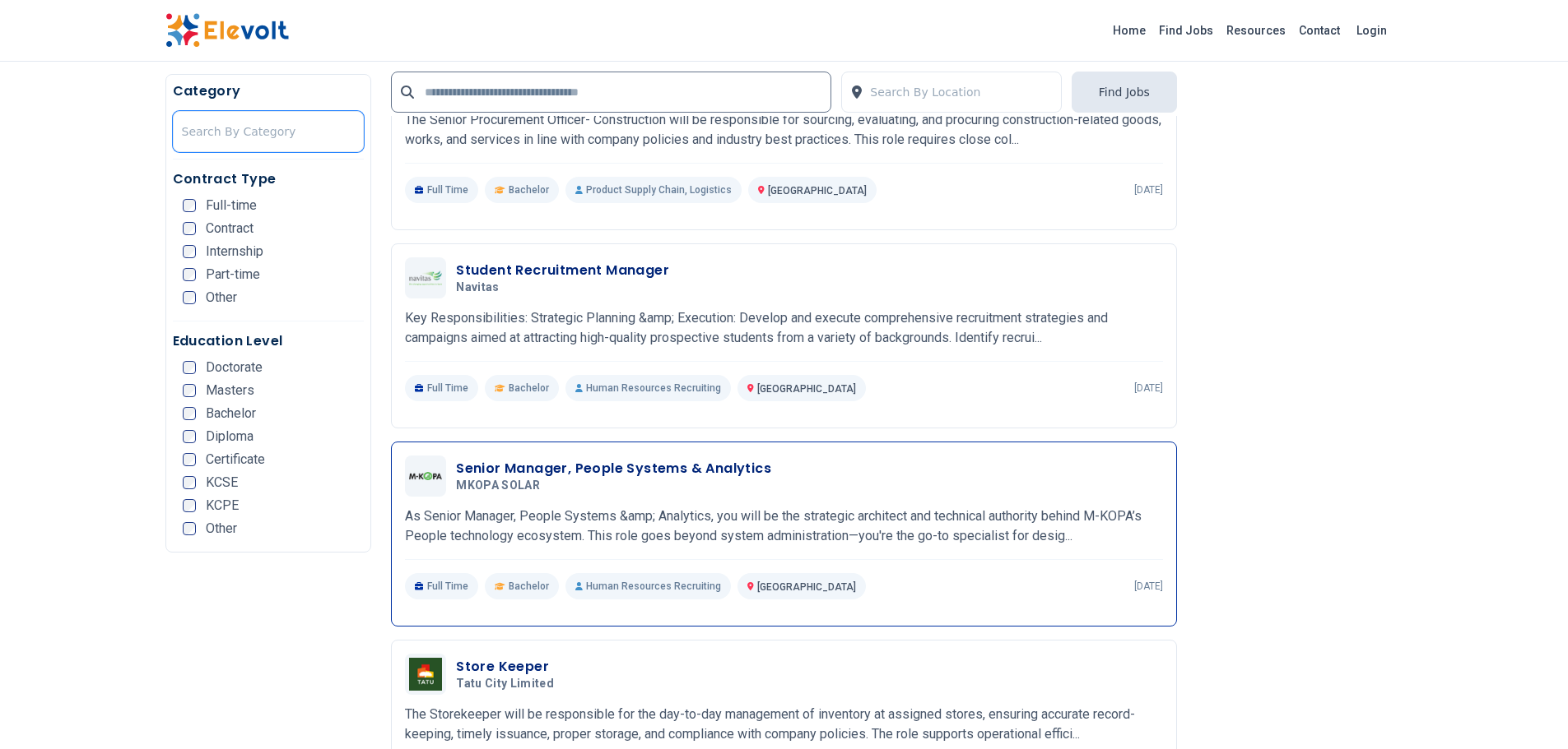
scroll to position [740, 0]
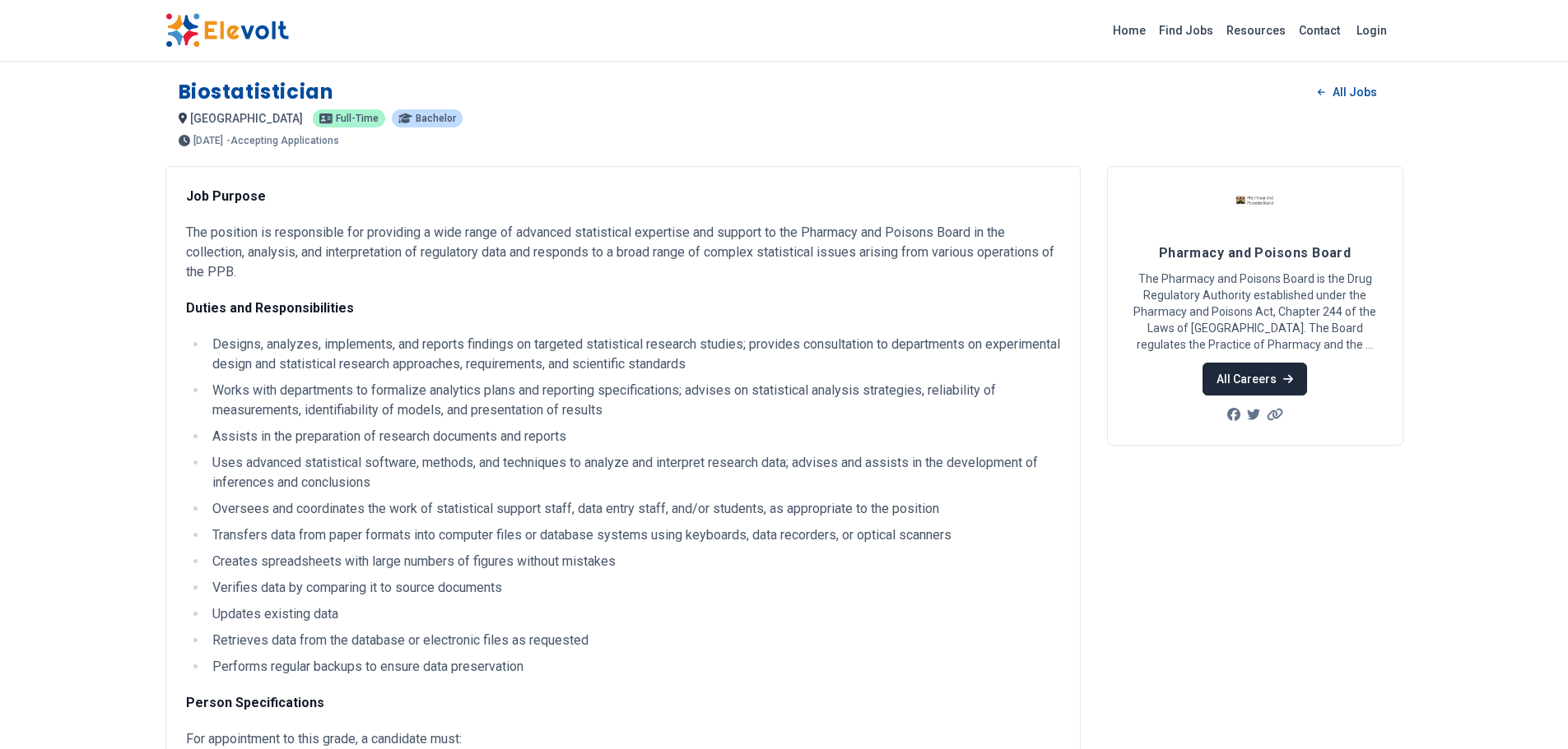
click at [1286, 385] on link "All Careers" at bounding box center [1254, 379] width 105 height 33
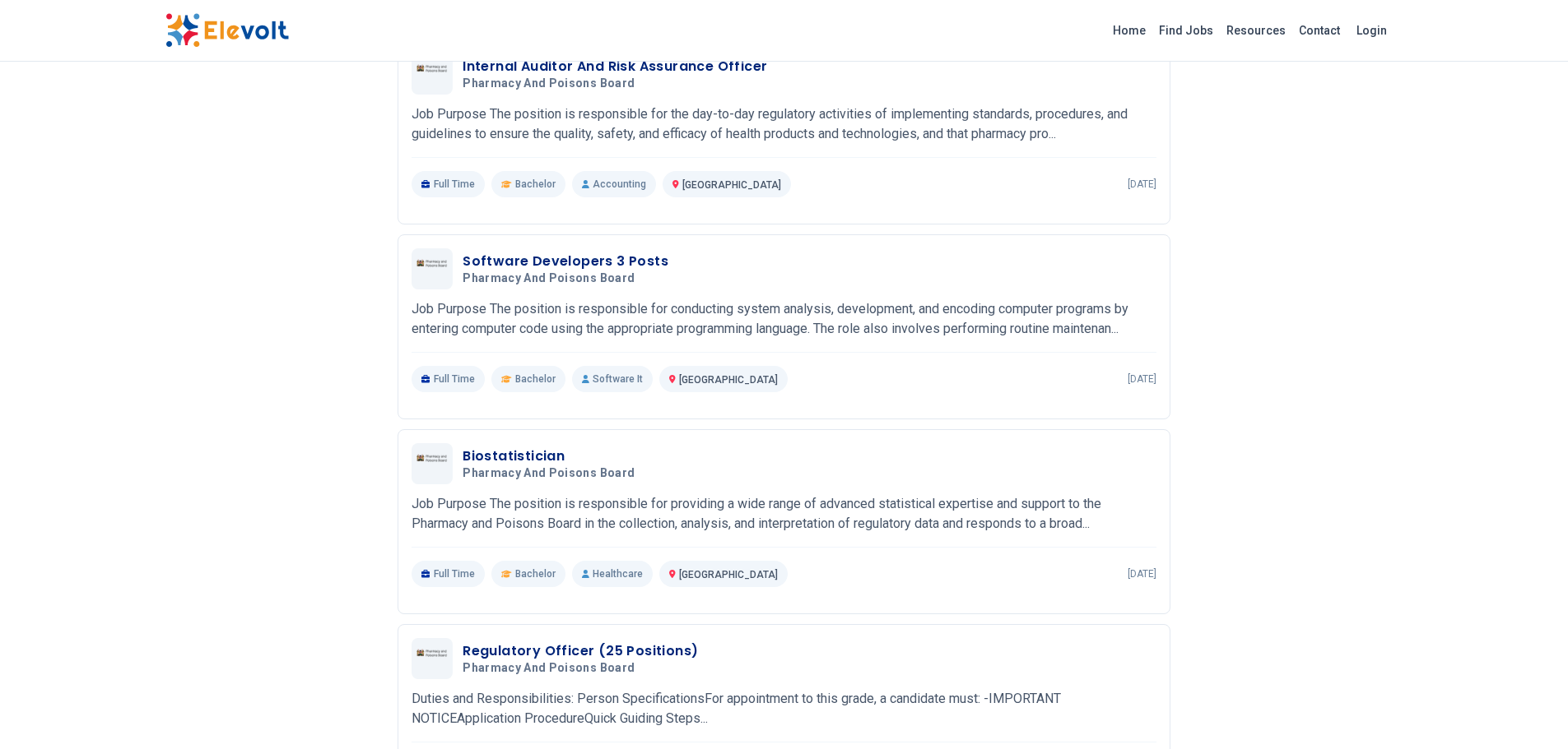
scroll to position [329, 0]
